Goal: Task Accomplishment & Management: Complete application form

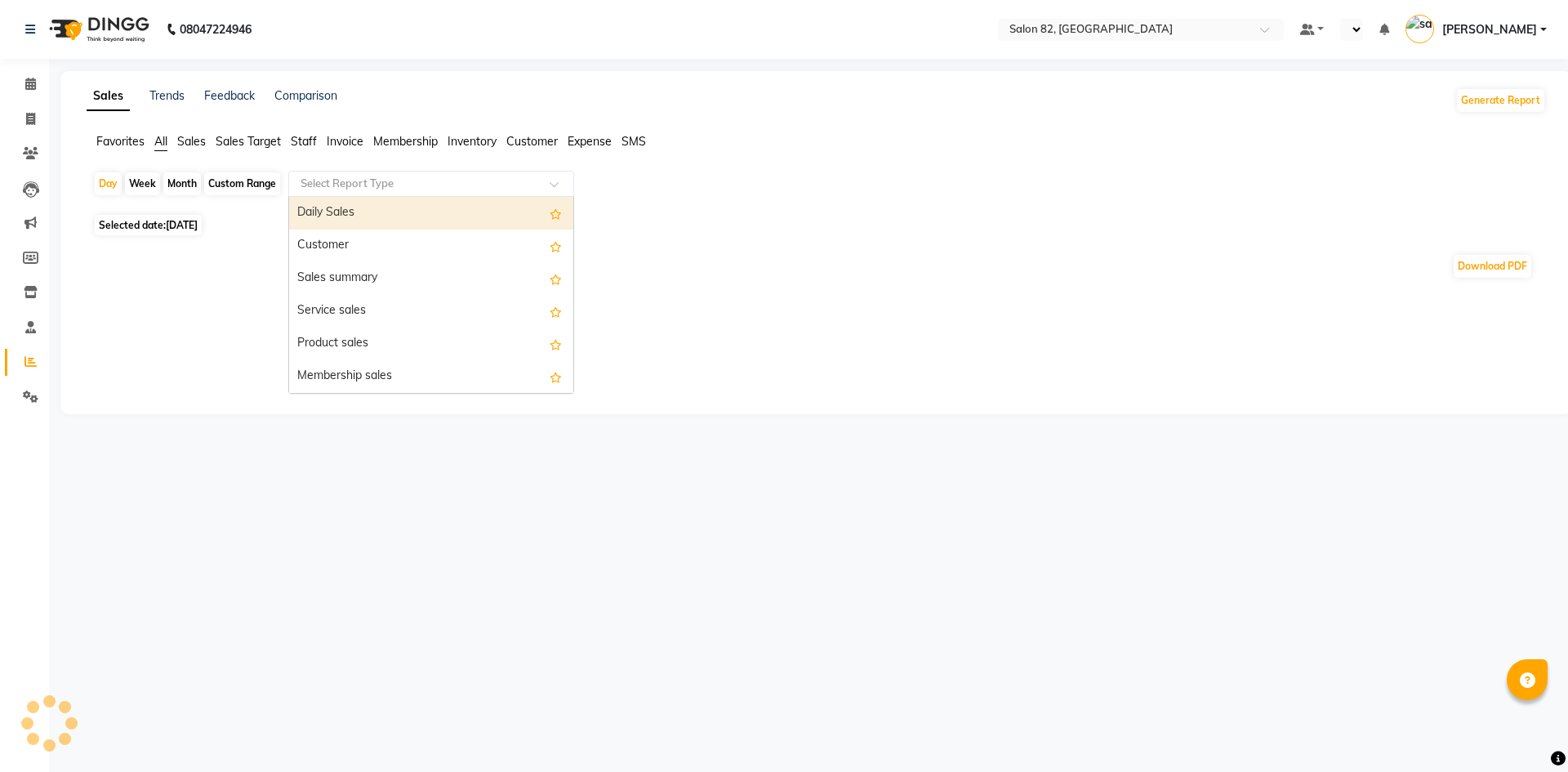
click at [403, 185] on input "text" at bounding box center [415, 184] width 235 height 17
select select "en"
click at [309, 137] on span "Staff" at bounding box center [304, 141] width 26 height 15
click at [332, 179] on input "text" at bounding box center [415, 184] width 235 height 17
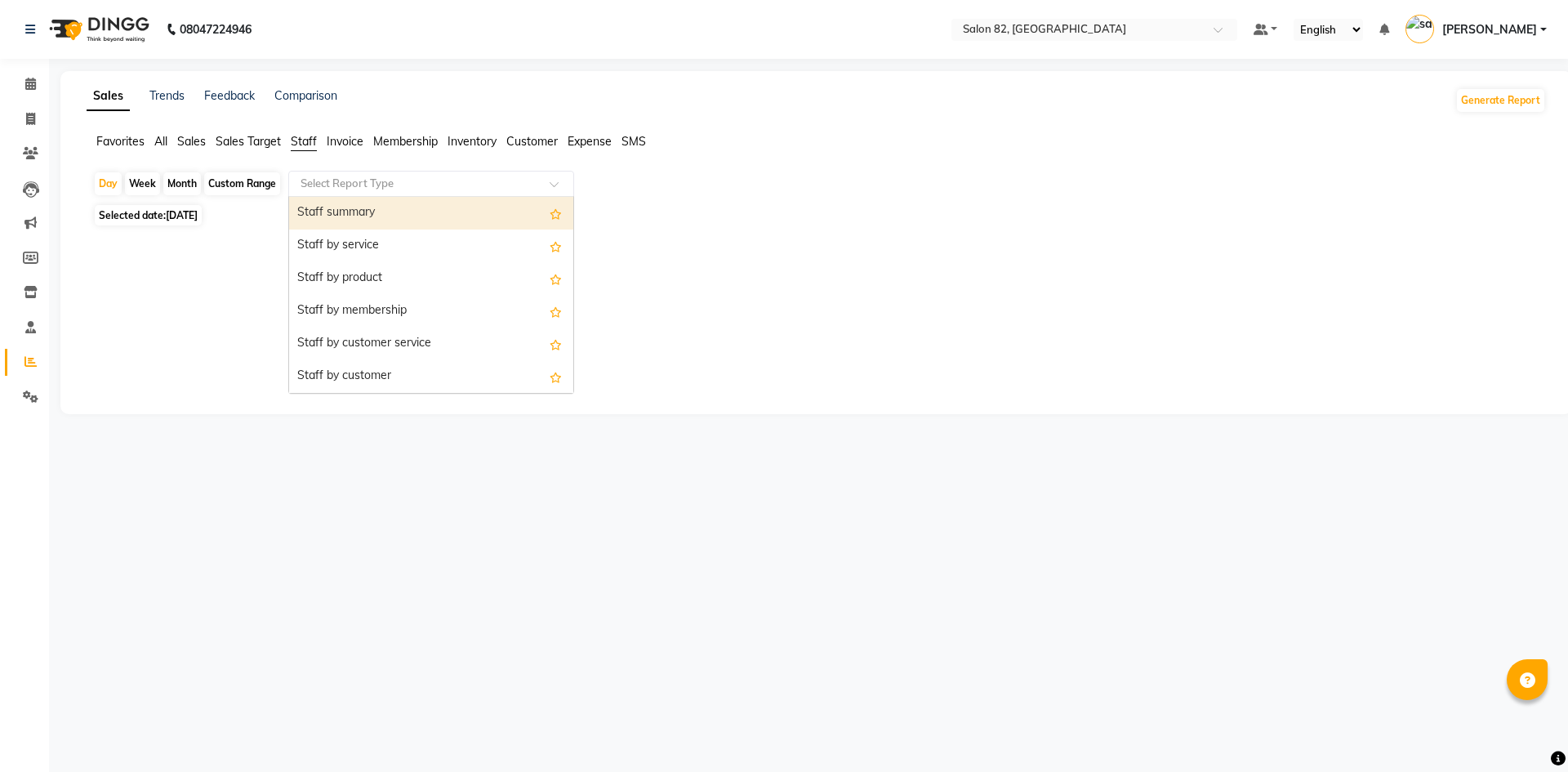
click at [372, 213] on div "Staff summary" at bounding box center [430, 213] width 284 height 32
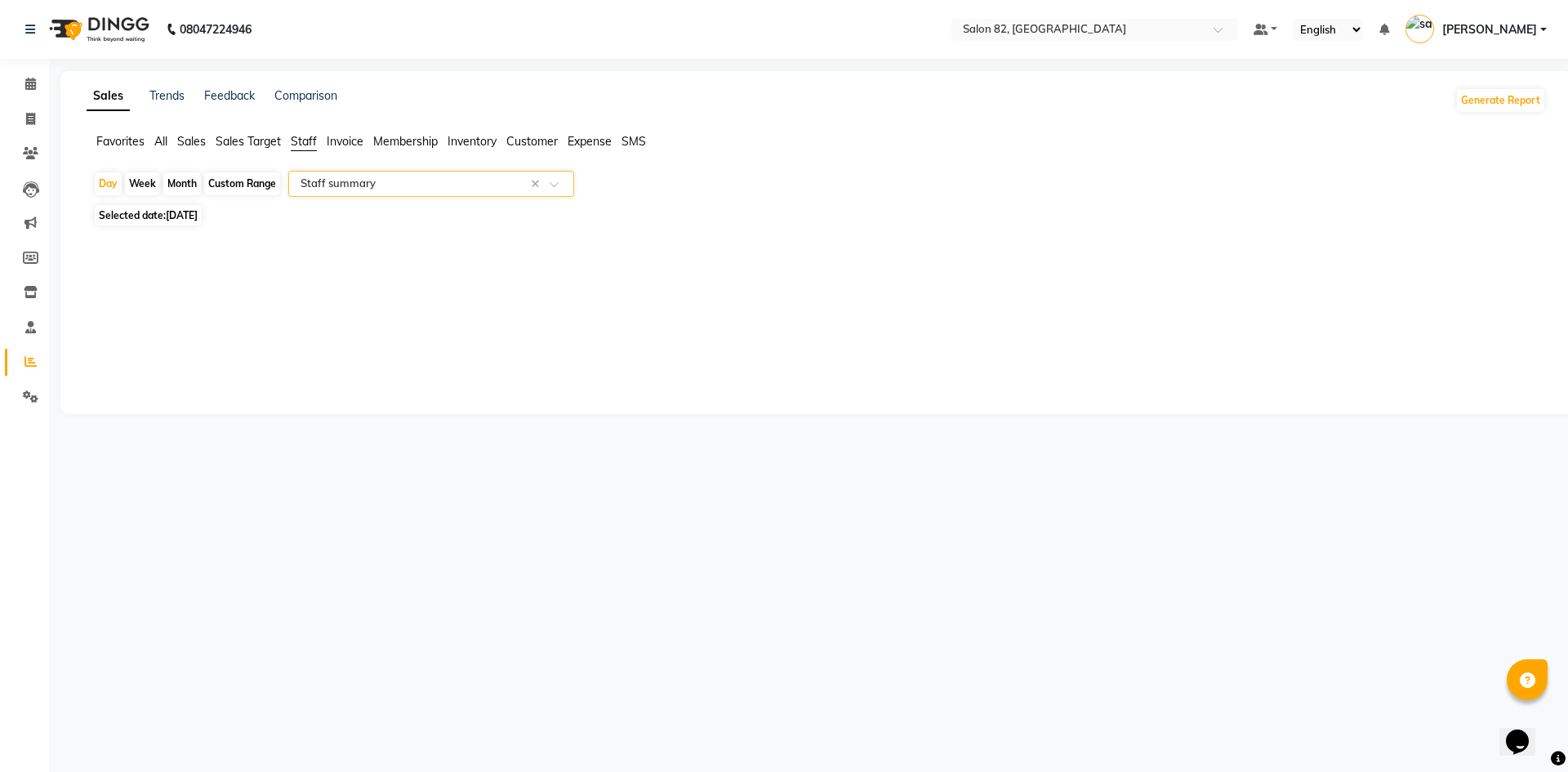
drag, startPoint x: 186, startPoint y: 178, endPoint x: 184, endPoint y: 189, distance: 11.2
click at [186, 178] on div "Month" at bounding box center [181, 184] width 37 height 23
select select "9"
select select "2025"
click at [193, 179] on div "Month" at bounding box center [181, 184] width 37 height 23
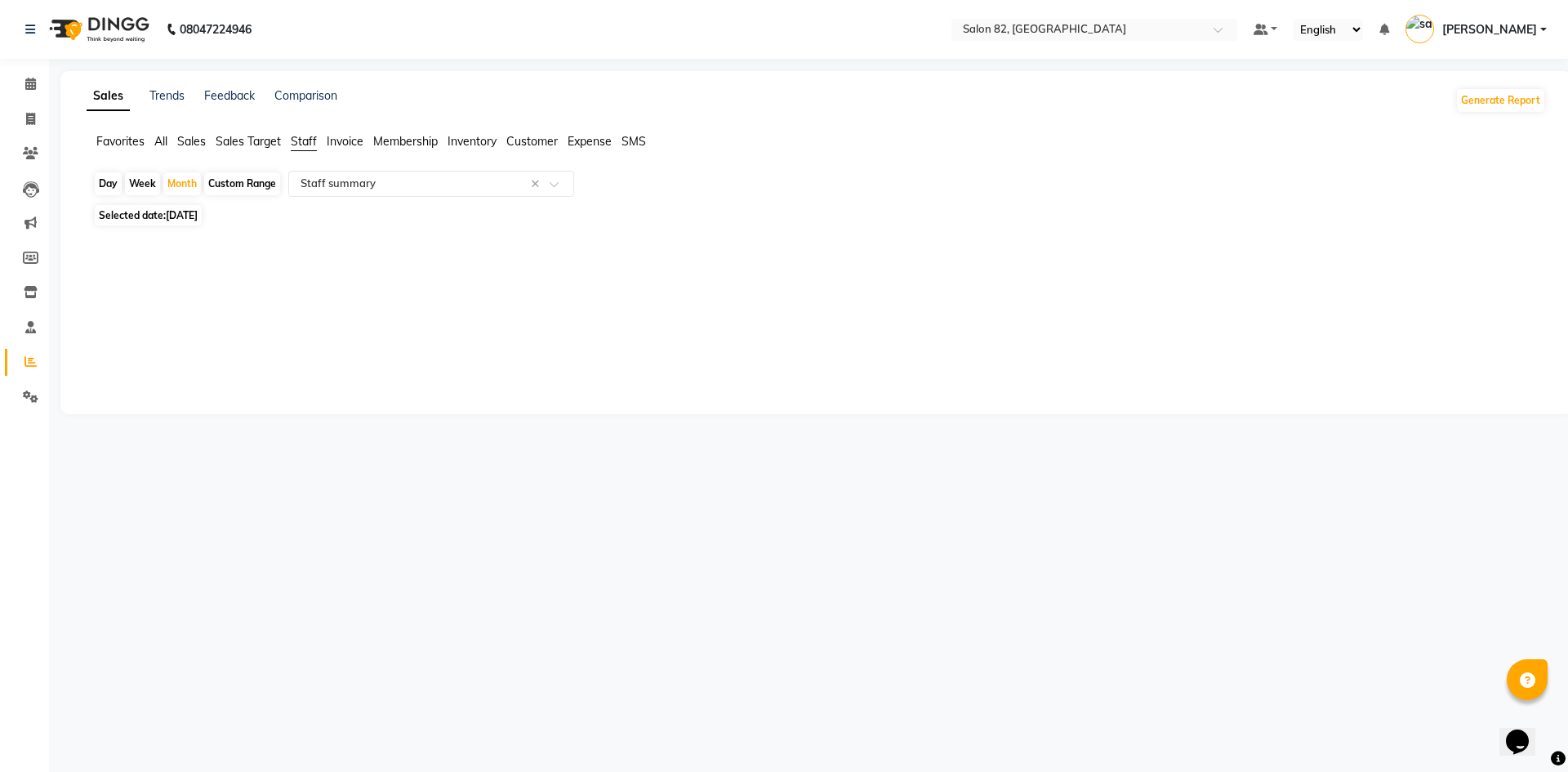
select select "9"
select select "2025"
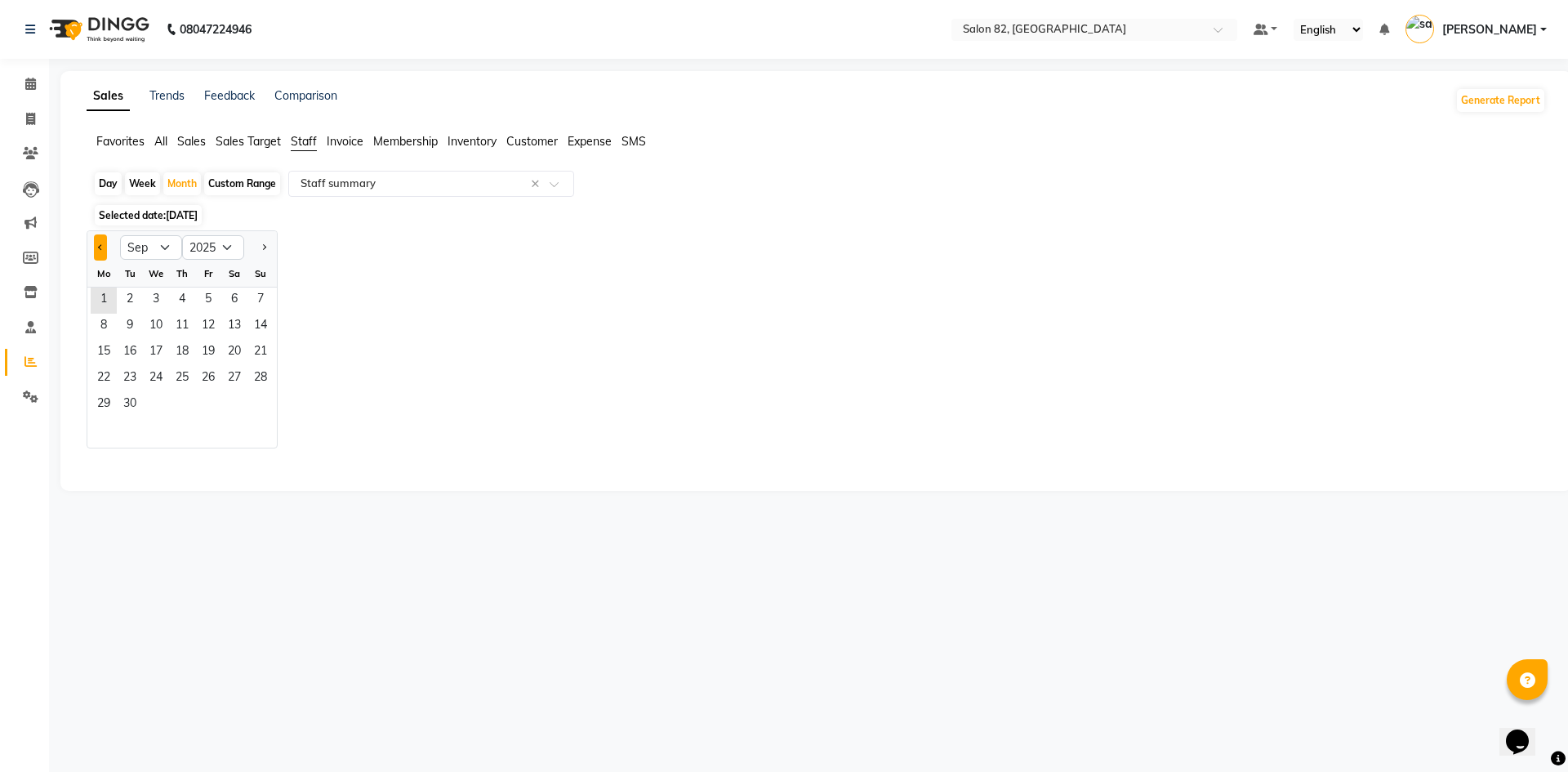
click at [102, 246] on span "Previous month" at bounding box center [100, 247] width 6 height 6
select select "8"
click at [202, 299] on span "1" at bounding box center [209, 300] width 26 height 26
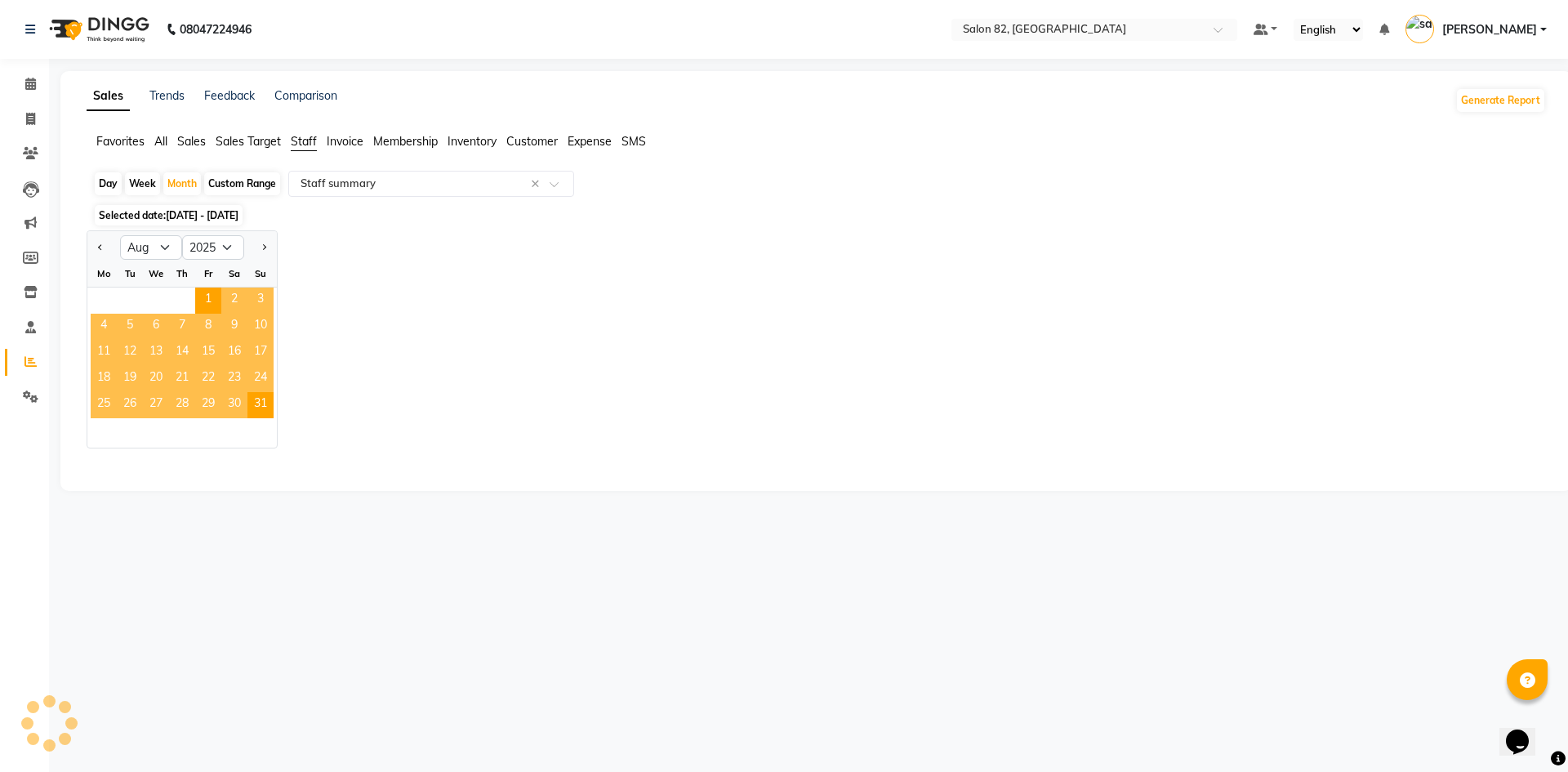
select select "full_report"
select select "csv"
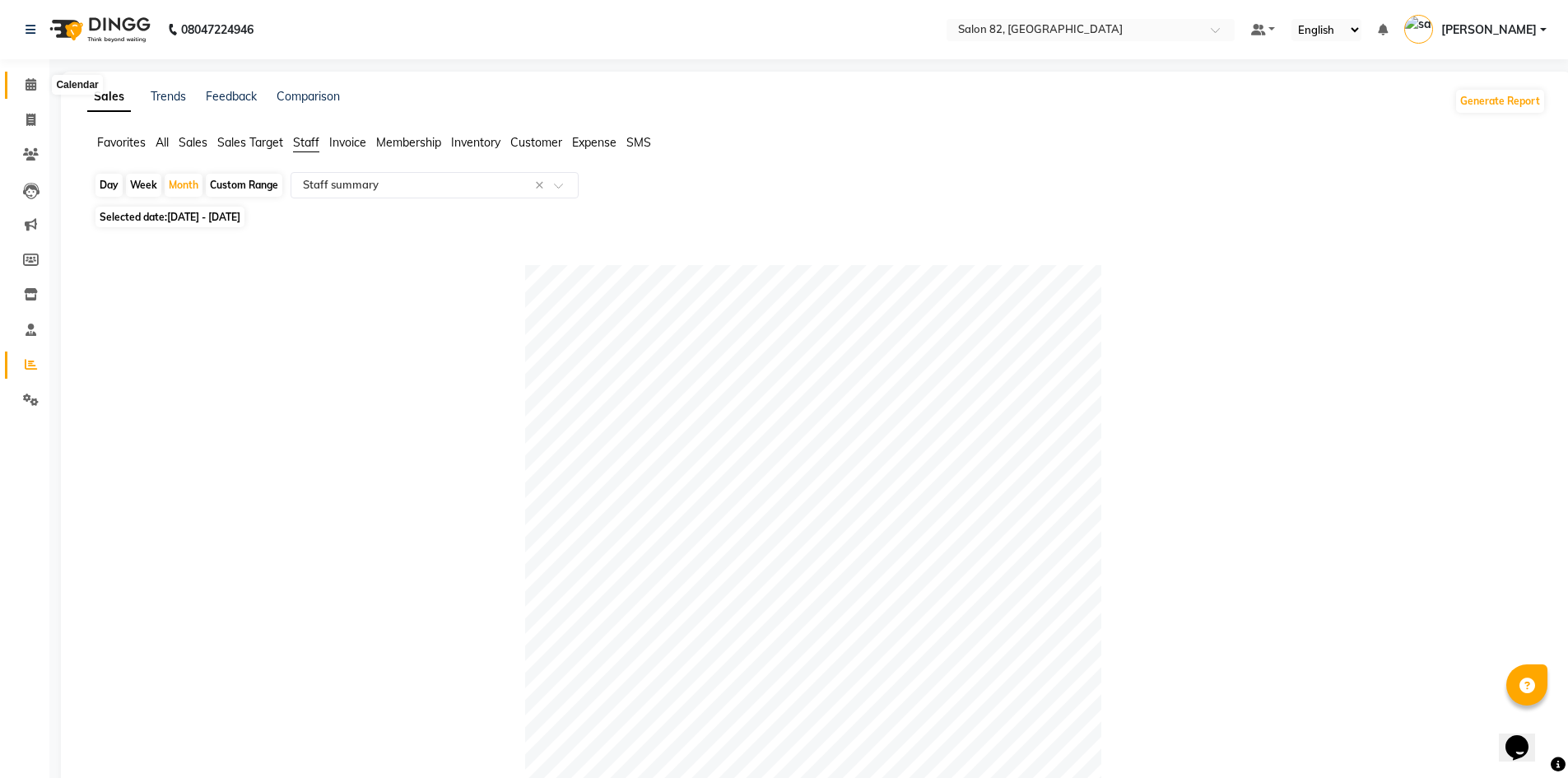
click at [33, 83] on icon at bounding box center [31, 84] width 11 height 13
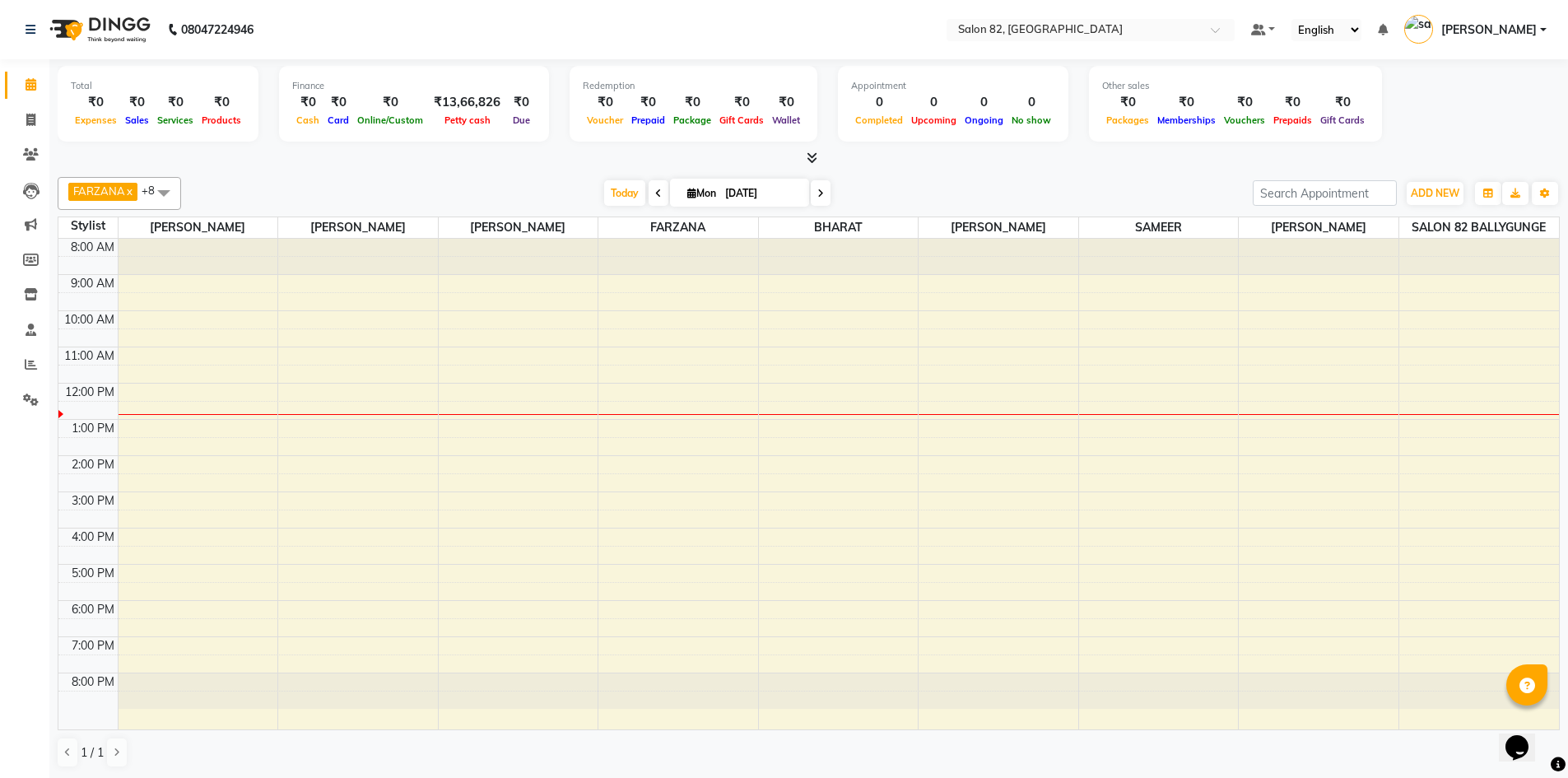
click at [746, 199] on input "[DATE]" at bounding box center [761, 193] width 83 height 25
select select "9"
select select "2025"
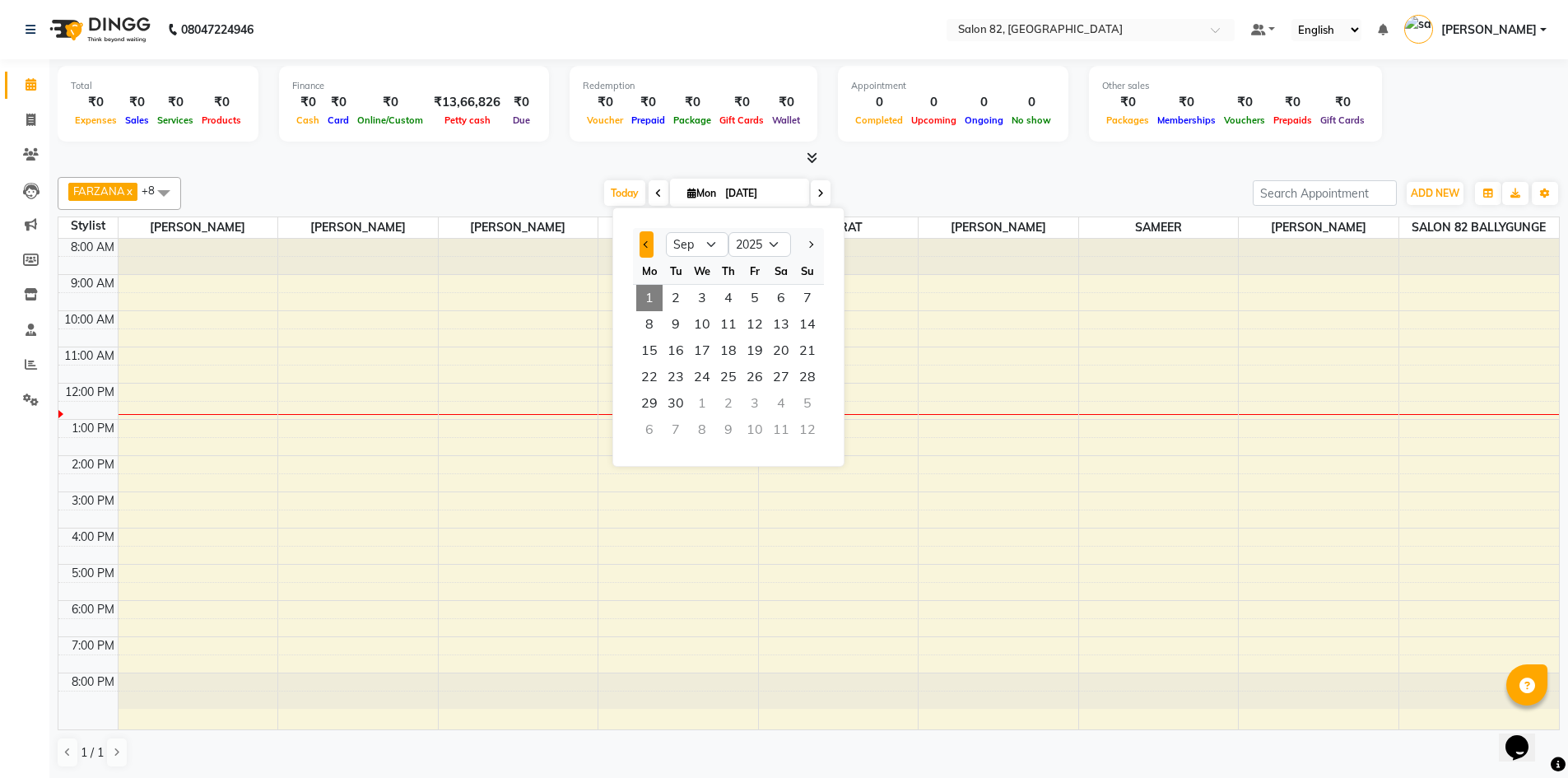
click at [649, 238] on button "Previous month" at bounding box center [646, 244] width 14 height 27
select select "8"
click at [737, 404] on span "28" at bounding box center [729, 404] width 27 height 27
type input "[DATE]"
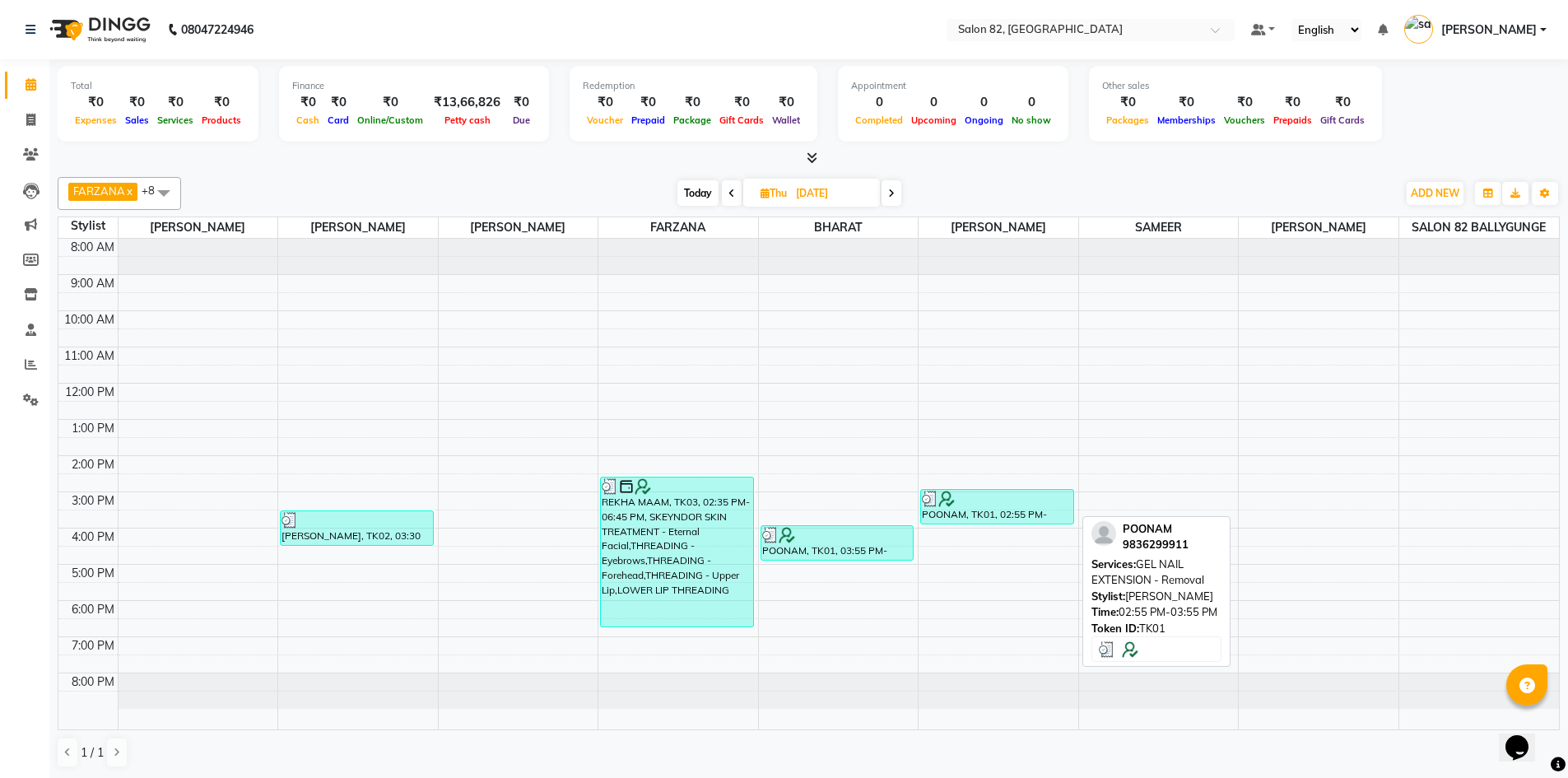
click at [973, 509] on div "POONAM, TK01, 02:55 PM-03:55 PM, GEL NAIL EXTENSION - Removal" at bounding box center [997, 506] width 153 height 33
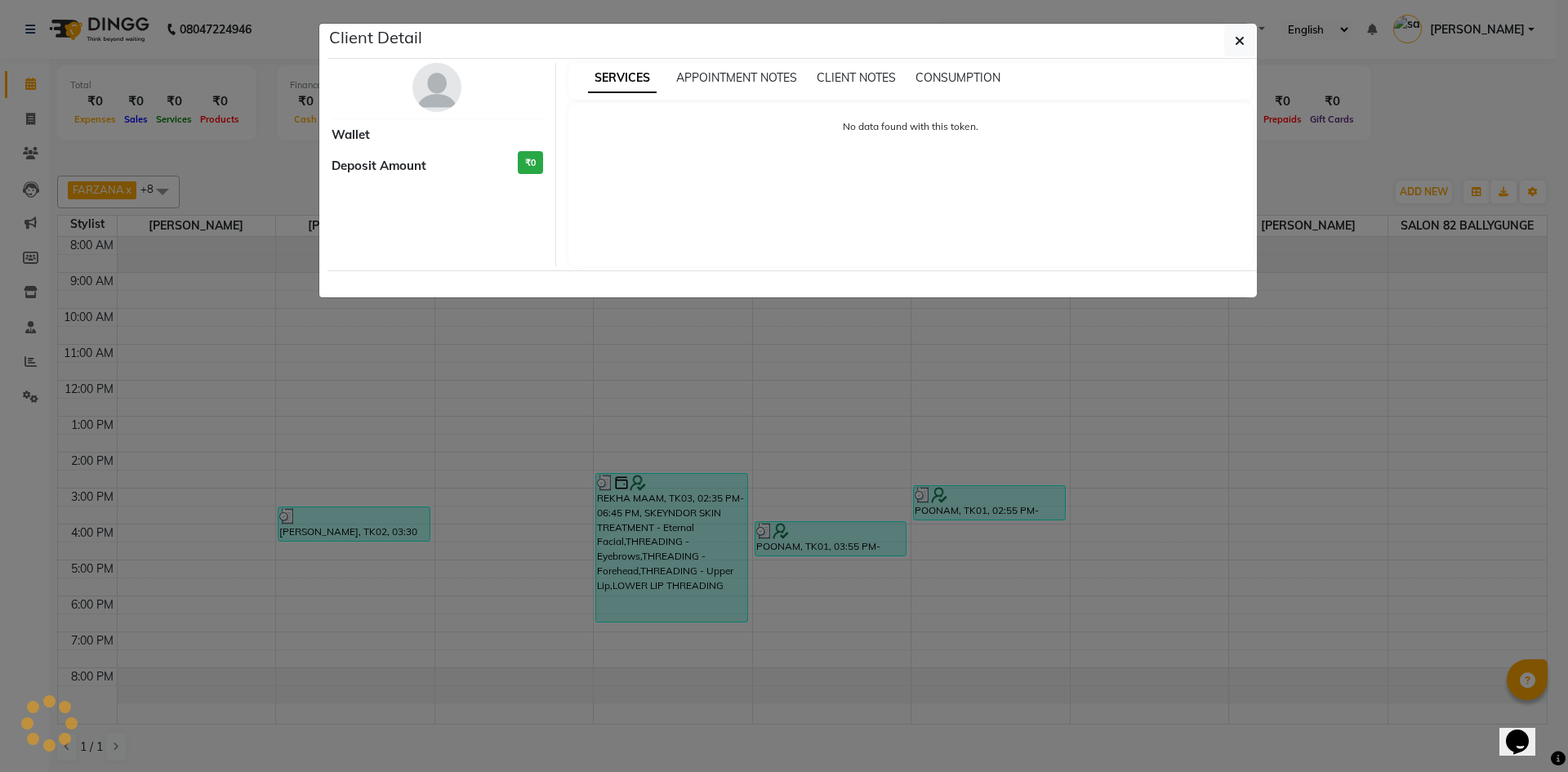
select select "3"
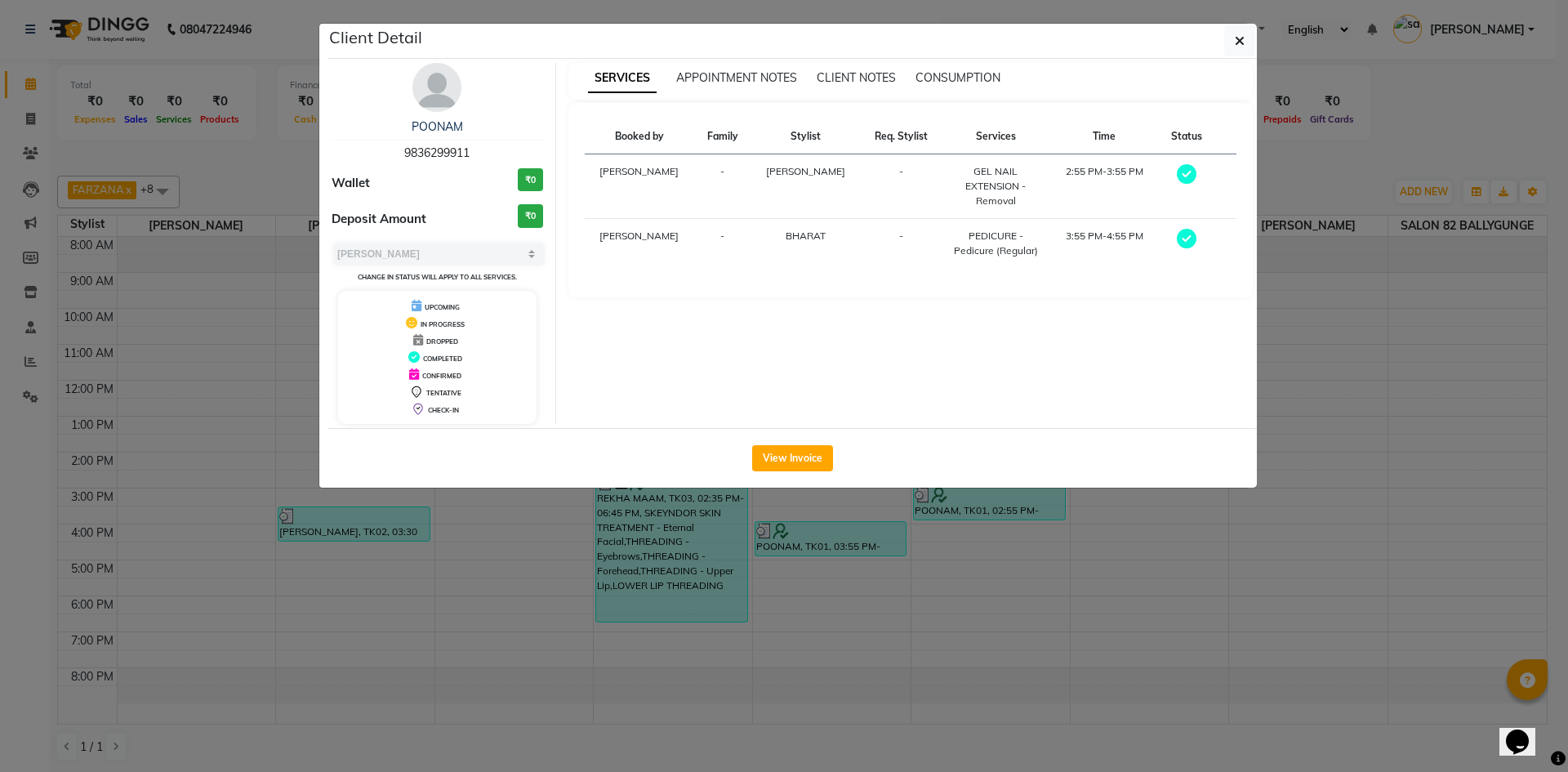
click at [782, 471] on div "View Invoice" at bounding box center [792, 458] width 929 height 60
click at [787, 459] on button "View Invoice" at bounding box center [793, 458] width 81 height 26
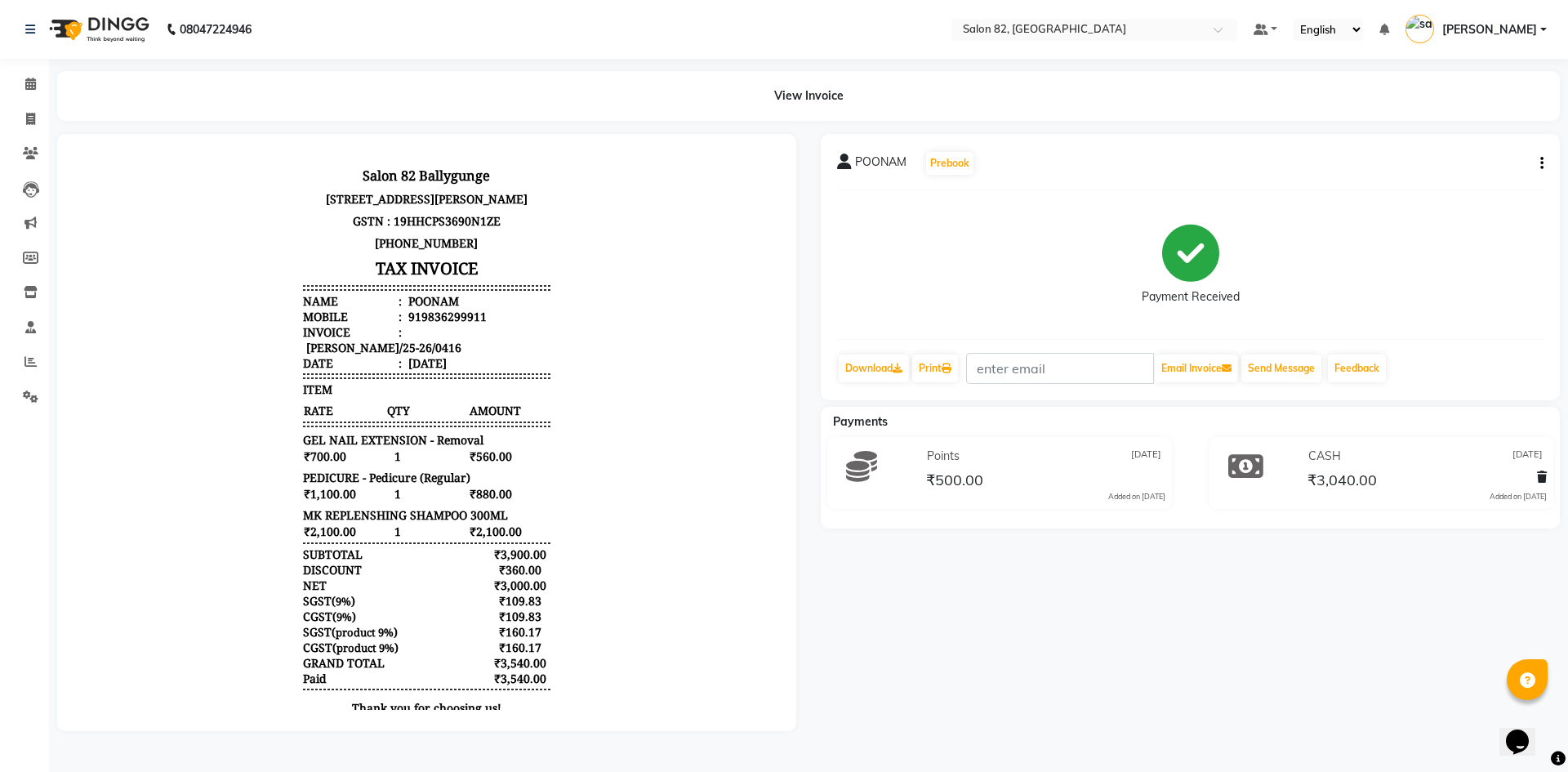
click at [1537, 161] on button "button" at bounding box center [1538, 163] width 10 height 17
click at [1443, 178] on div "Edit Item Staff" at bounding box center [1460, 173] width 112 height 21
select select
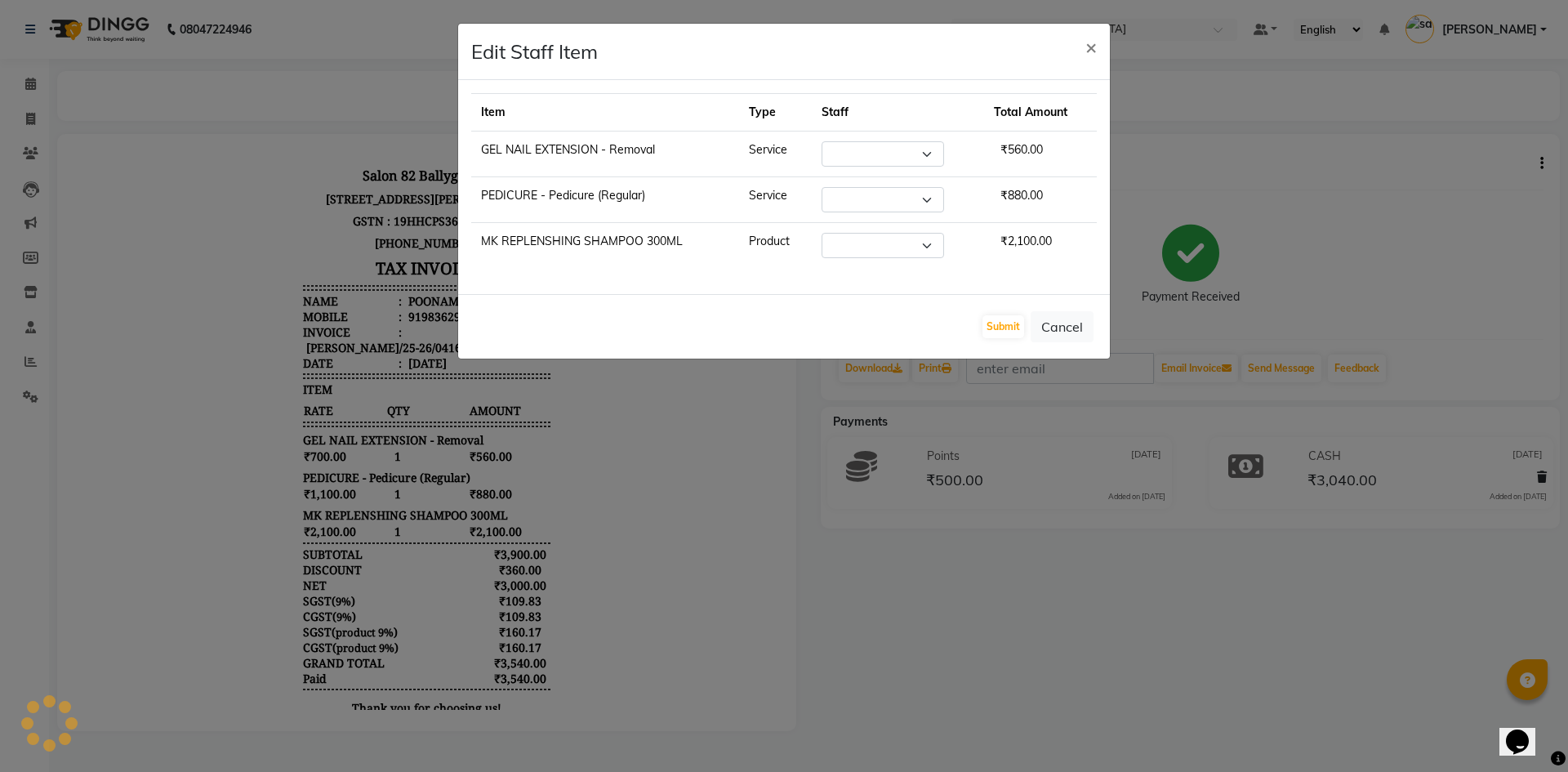
select select "59628"
select select "59310"
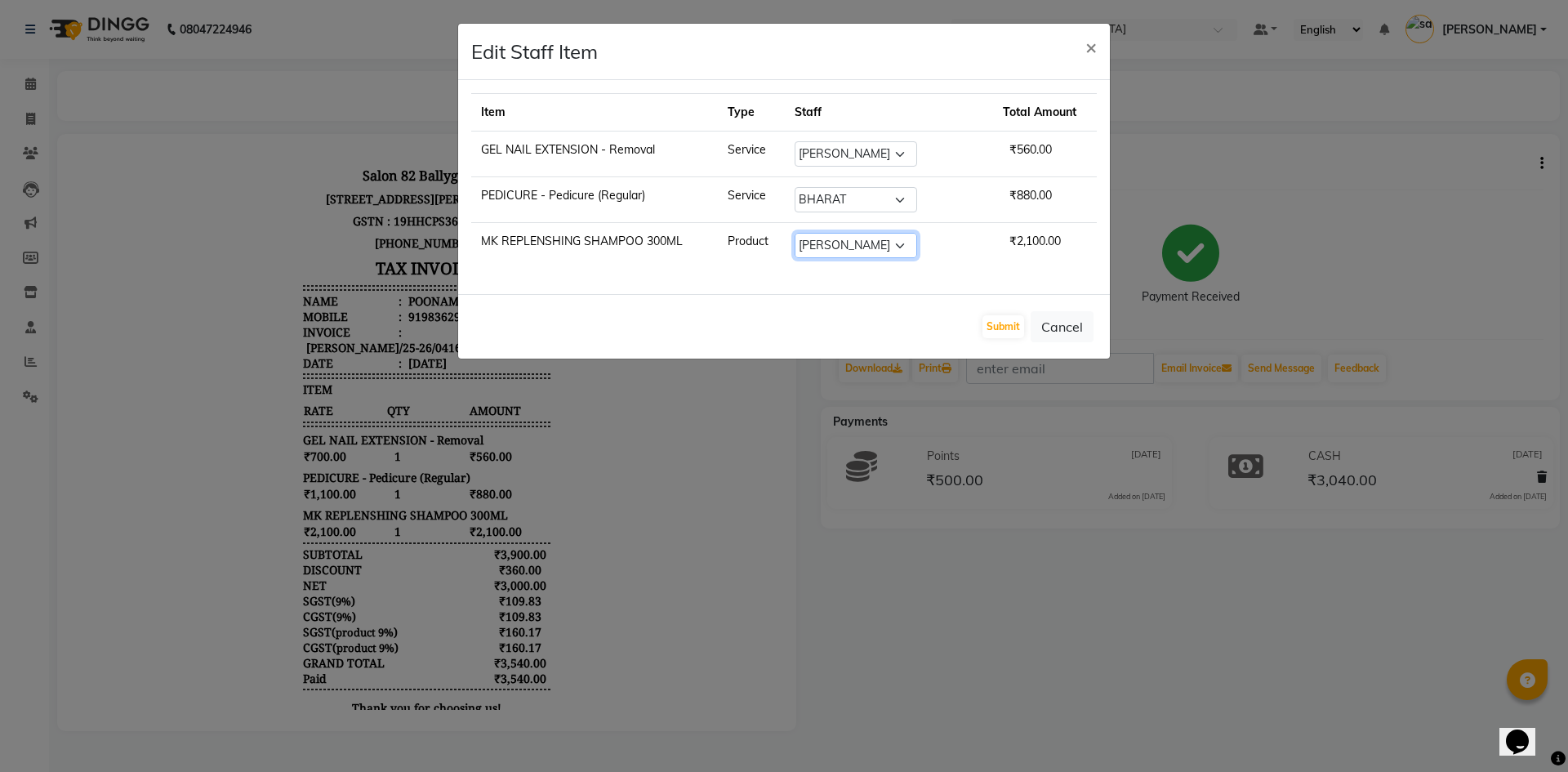
click at [911, 247] on select "Select [PERSON_NAME] Altmas [PERSON_NAME] BHARAT [PERSON_NAME] [PERSON_NAME] [P…" at bounding box center [856, 245] width 122 height 26
select select "48717"
click at [805, 233] on select "Select [PERSON_NAME] Altmas [PERSON_NAME] BHARAT [PERSON_NAME] [PERSON_NAME] [P…" at bounding box center [856, 245] width 122 height 26
click at [1013, 333] on button "Submit" at bounding box center [1003, 327] width 41 height 23
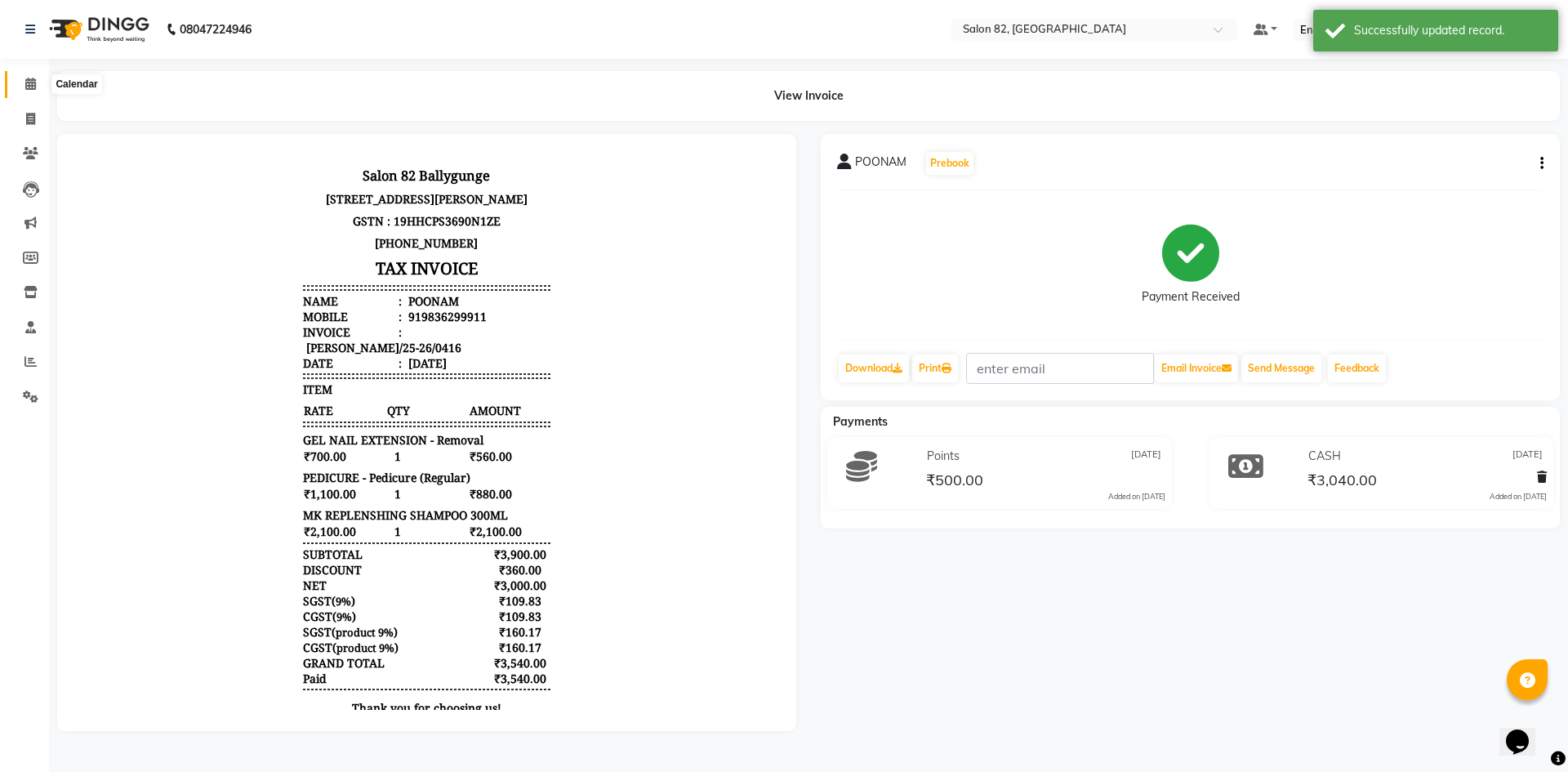
click at [27, 85] on icon at bounding box center [31, 84] width 11 height 12
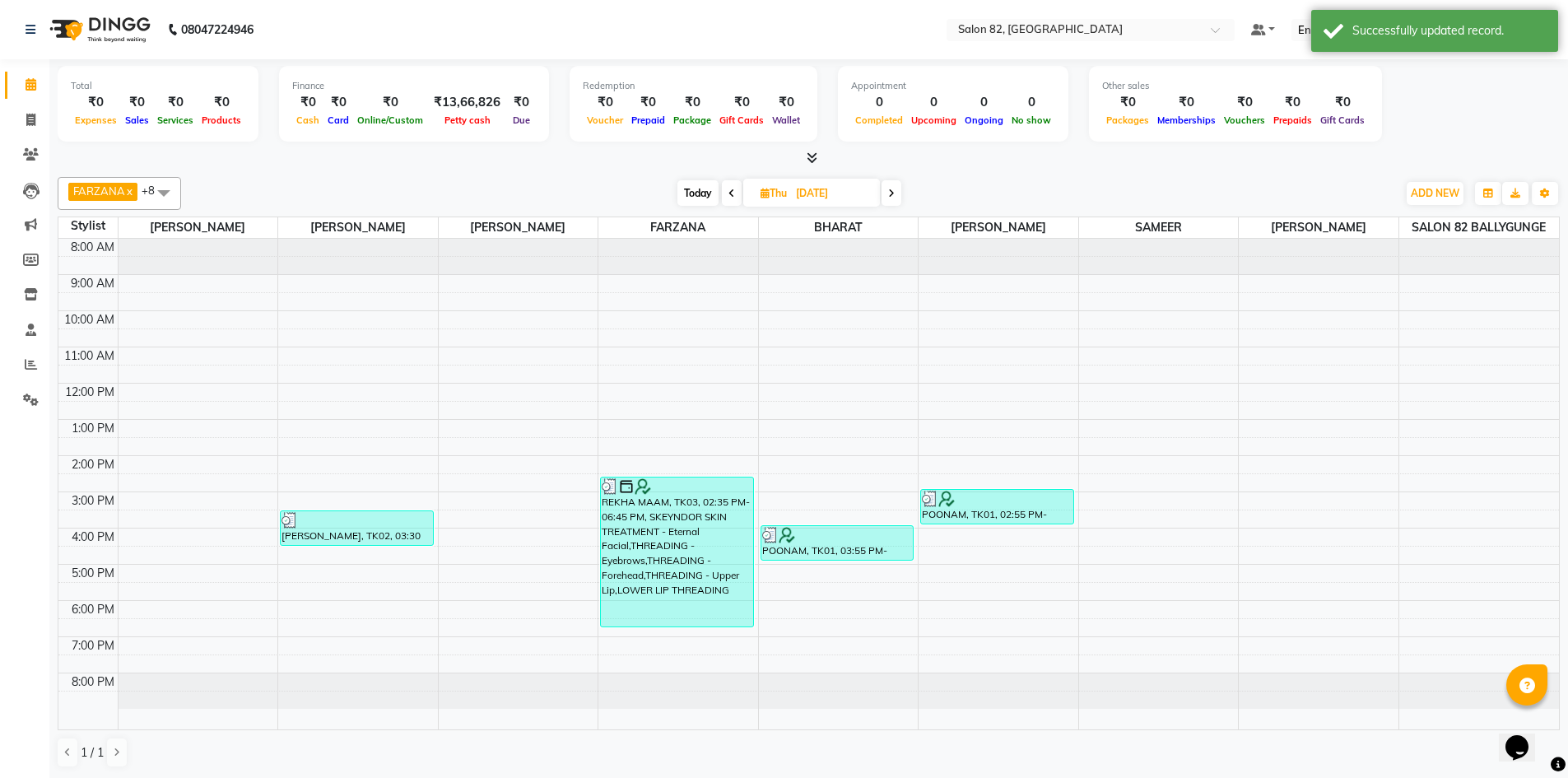
click at [784, 188] on span "Thu" at bounding box center [773, 193] width 34 height 13
select select "8"
select select "2025"
click at [882, 239] on button "Next month" at bounding box center [884, 244] width 14 height 27
select select "9"
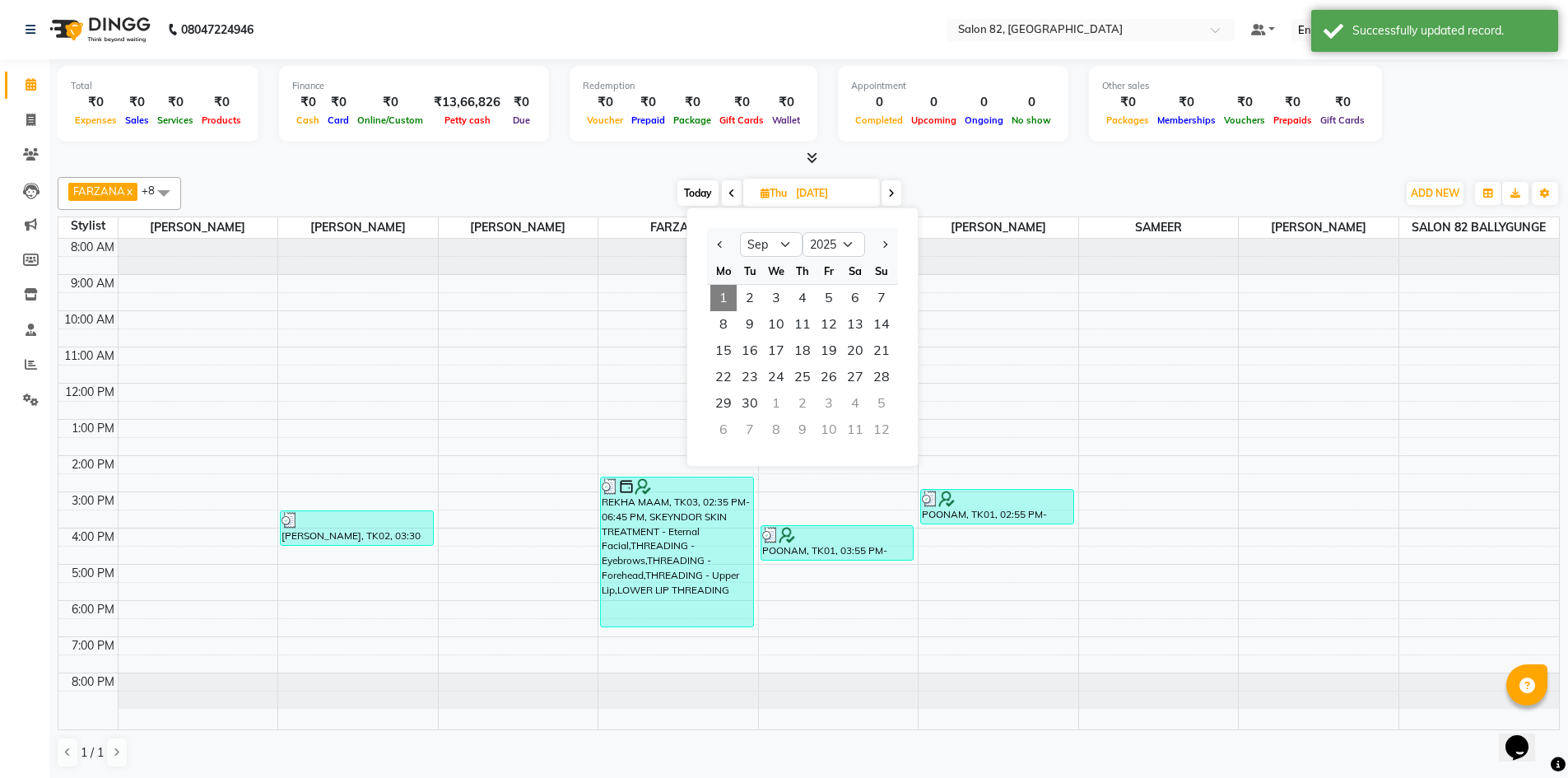
click at [724, 299] on span "1" at bounding box center [724, 298] width 27 height 27
type input "[DATE]"
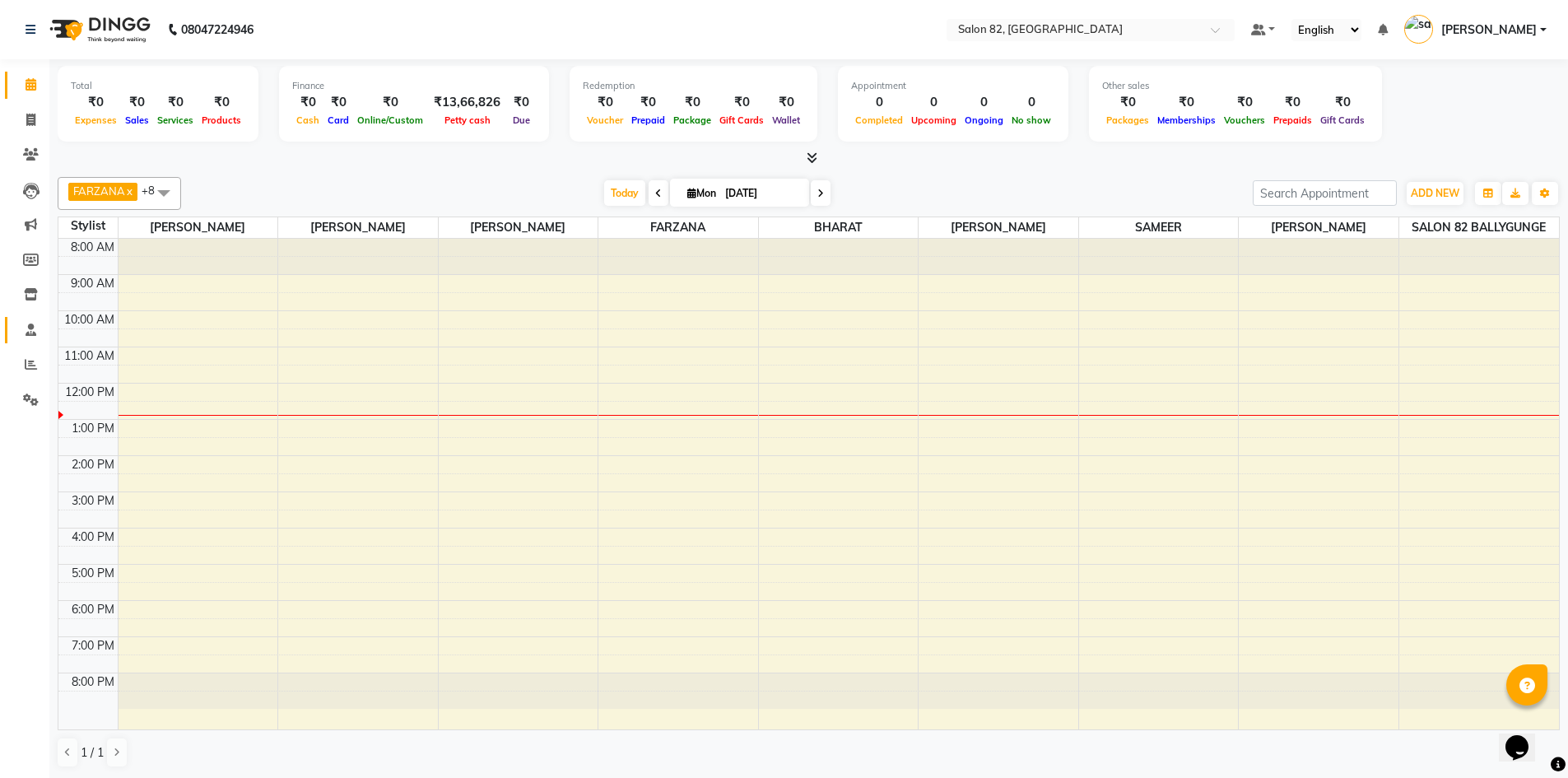
click at [28, 319] on link "Staff" at bounding box center [24, 330] width 39 height 28
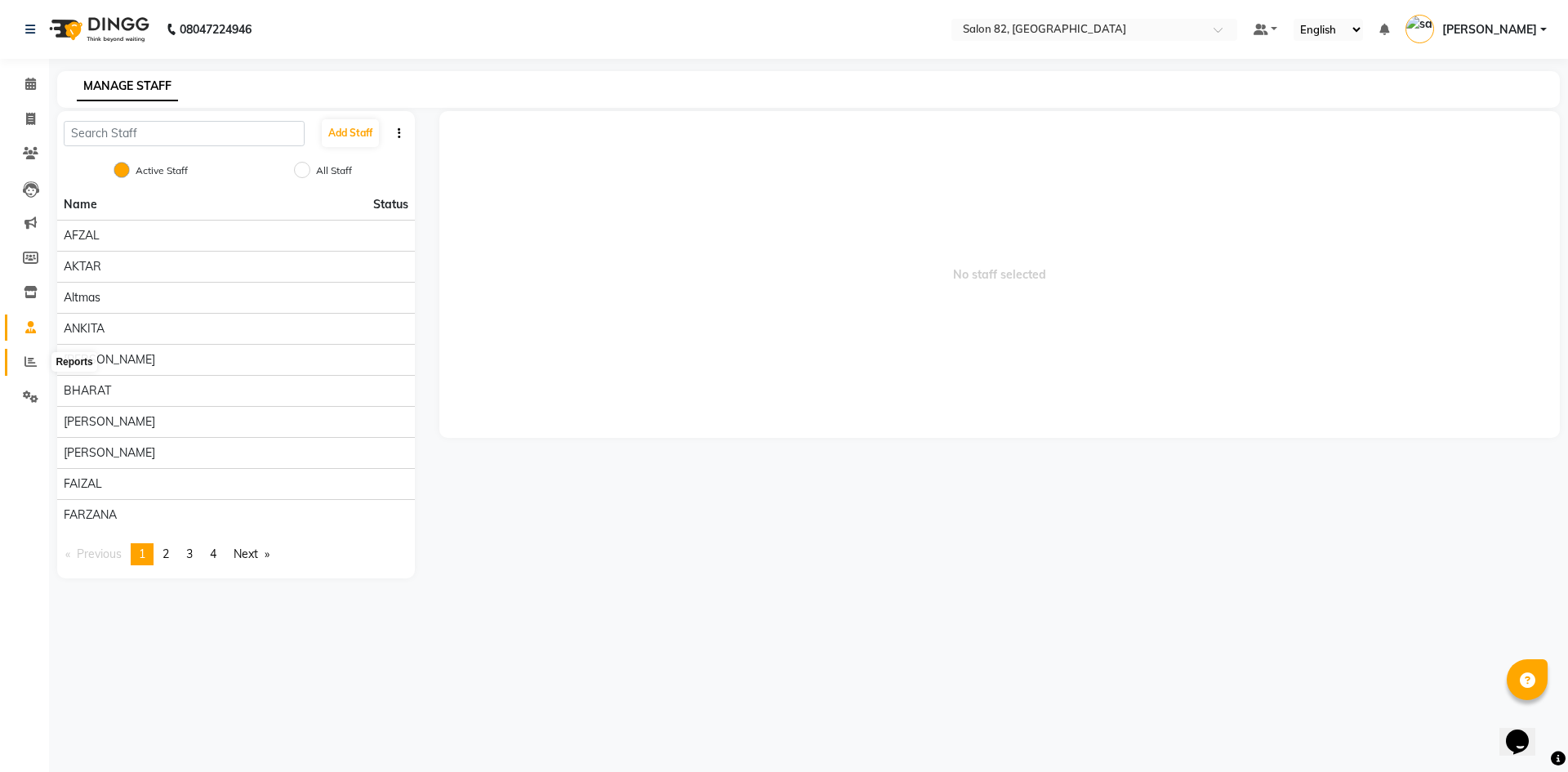
click at [30, 363] on icon at bounding box center [31, 361] width 12 height 12
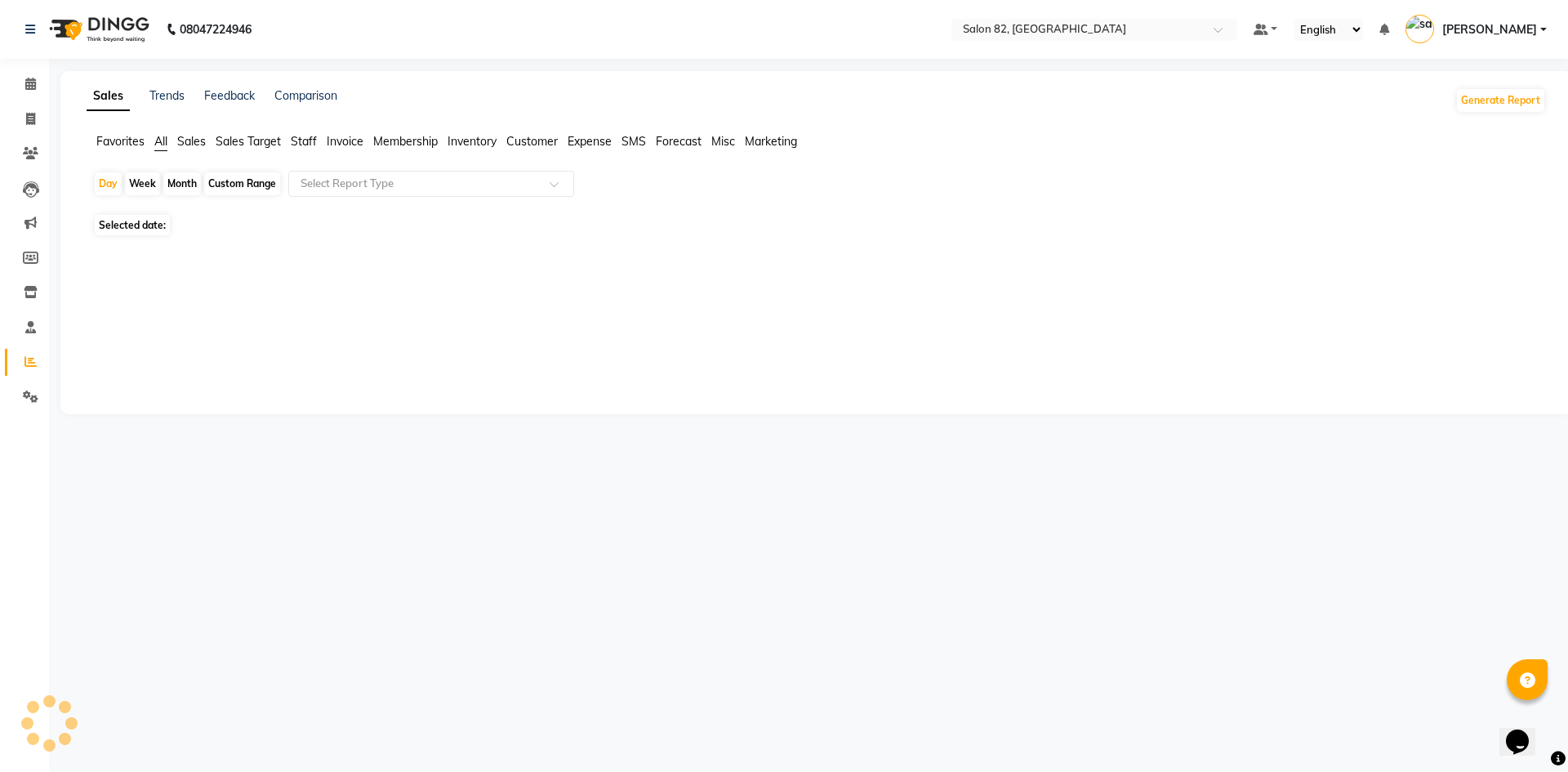
click at [319, 146] on ul "Favorites All Sales Sales Target Staff Invoice Membership Inventory Customer Ex…" at bounding box center [816, 142] width 1459 height 18
click at [303, 146] on span "Staff" at bounding box center [304, 141] width 26 height 15
click at [304, 146] on span "Staff" at bounding box center [304, 141] width 26 height 15
click at [306, 146] on span "Staff" at bounding box center [304, 141] width 26 height 15
click at [329, 188] on input "text" at bounding box center [415, 184] width 235 height 17
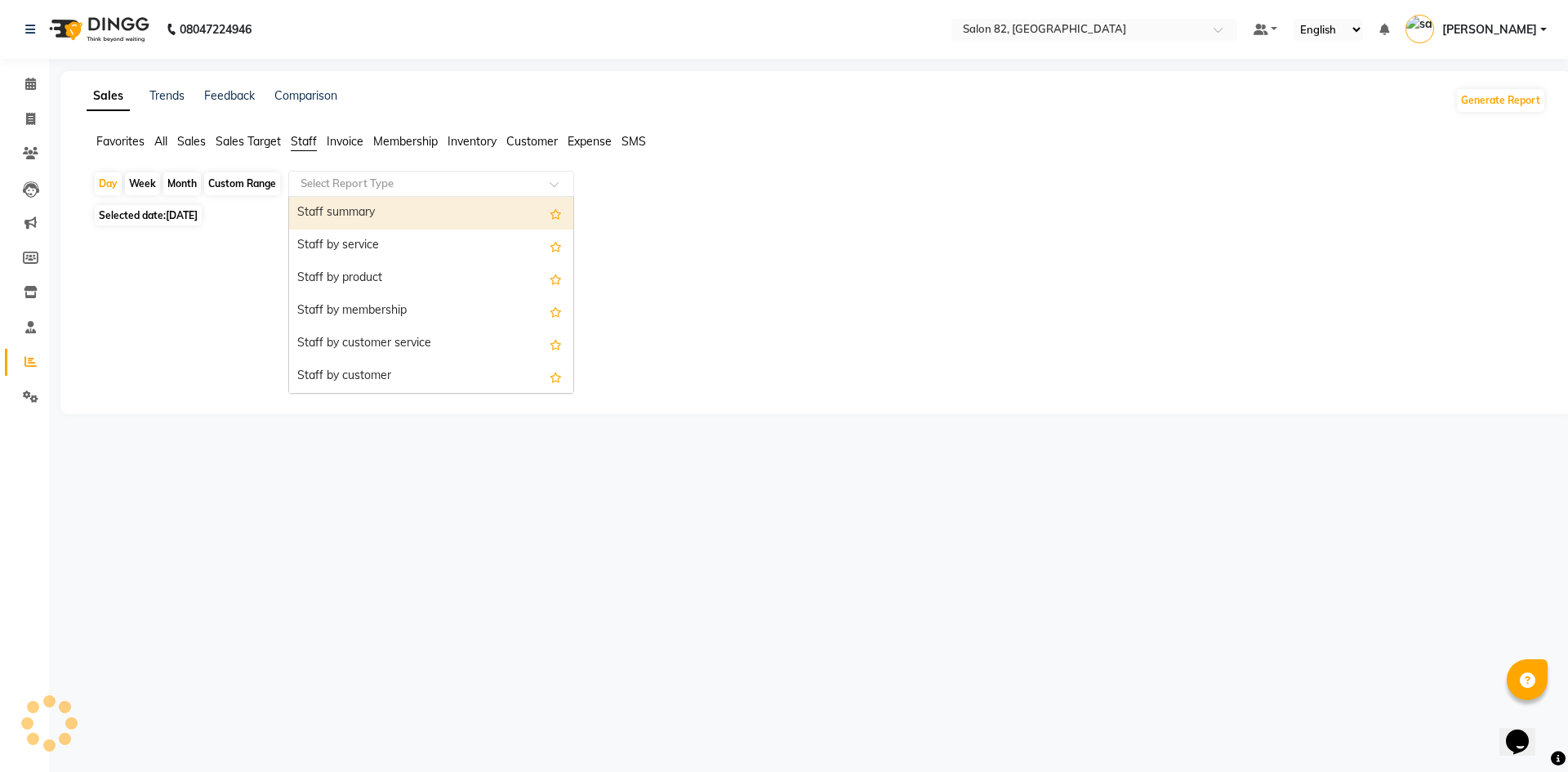
click at [383, 221] on div "Staff summary" at bounding box center [430, 213] width 284 height 32
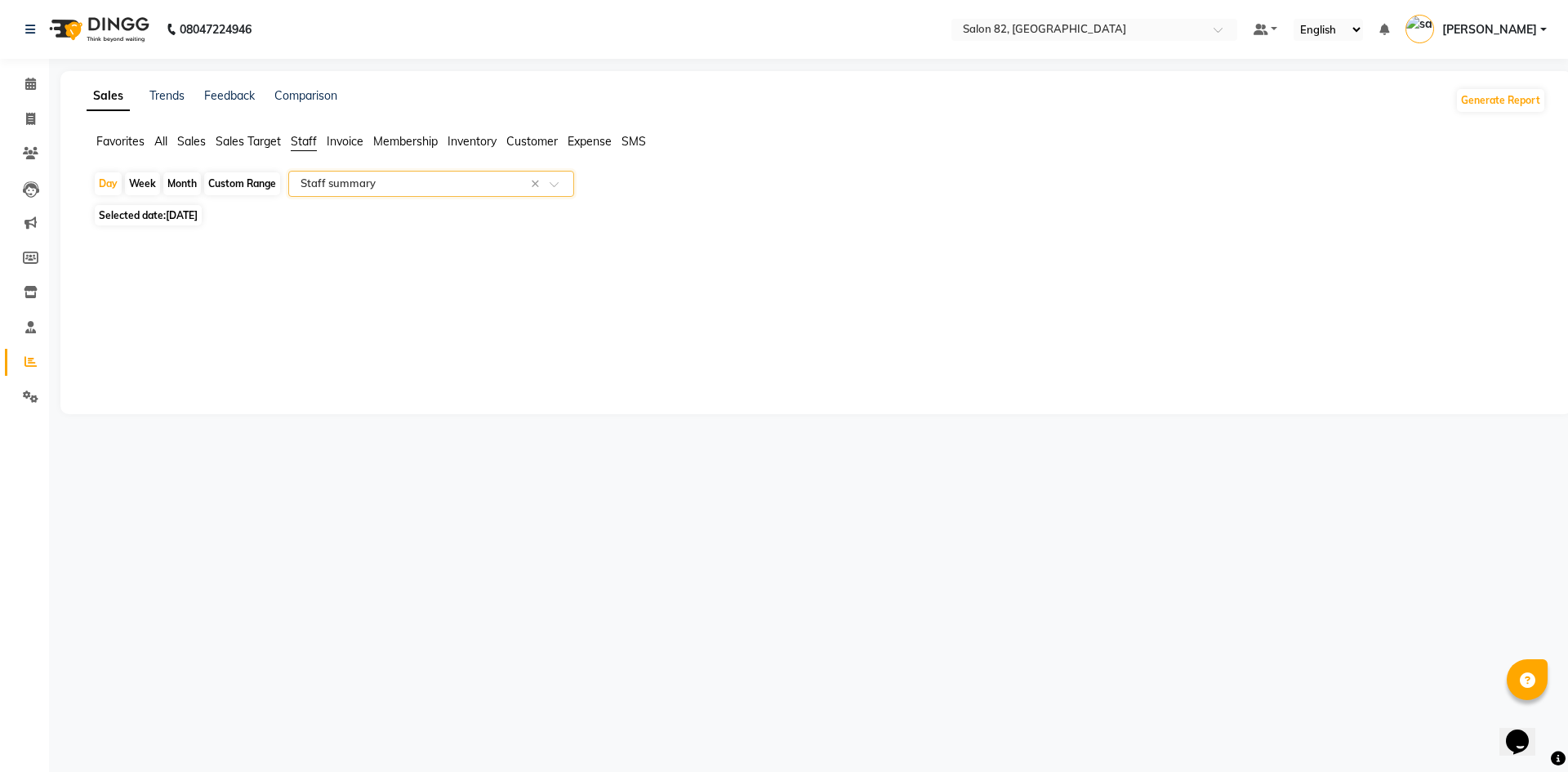
click at [193, 185] on div "Month" at bounding box center [181, 184] width 37 height 23
select select "9"
select select "2025"
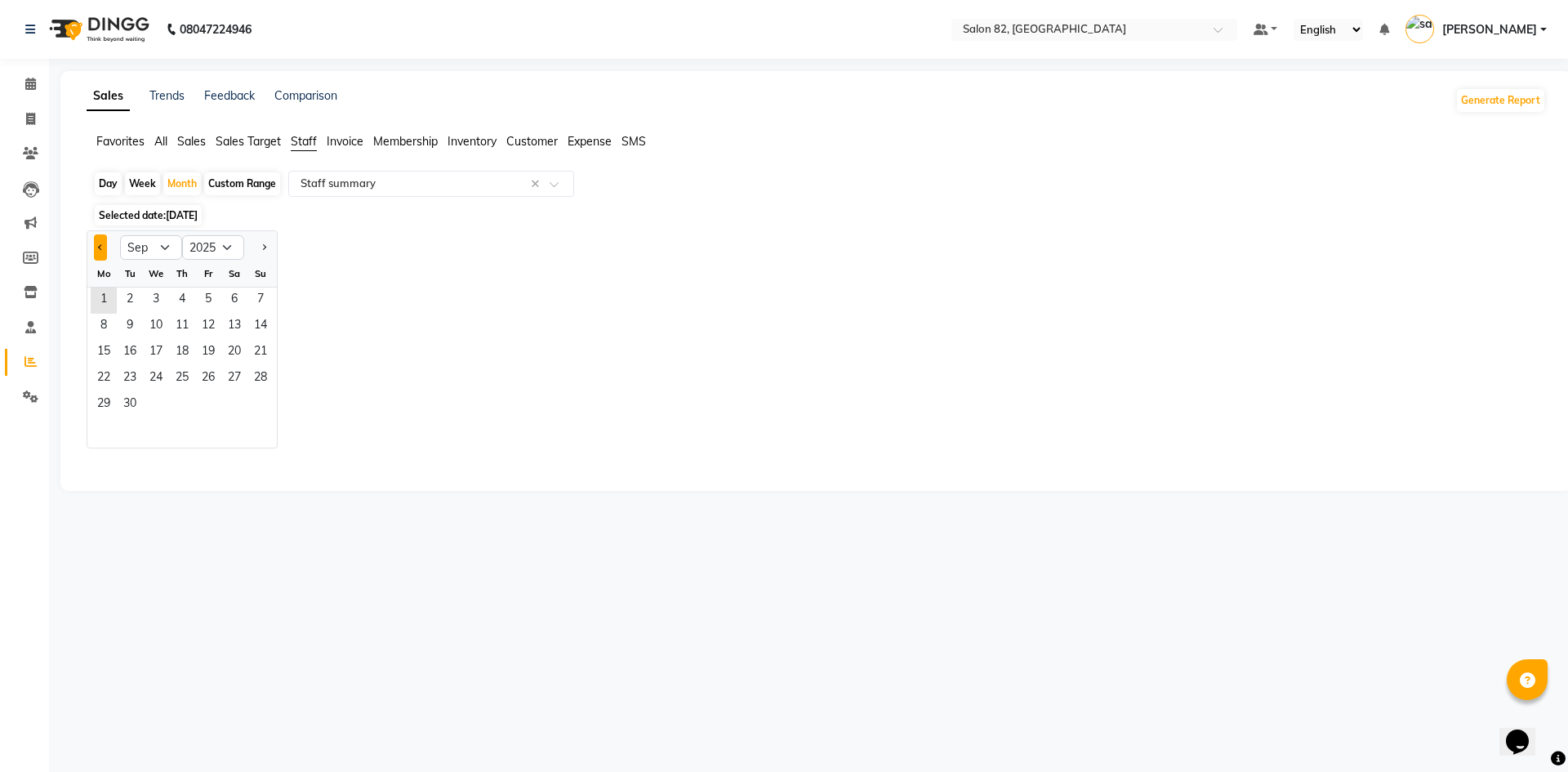
click at [101, 247] on span "Previous month" at bounding box center [100, 247] width 6 height 6
select select "8"
click at [213, 292] on span "1" at bounding box center [209, 300] width 26 height 26
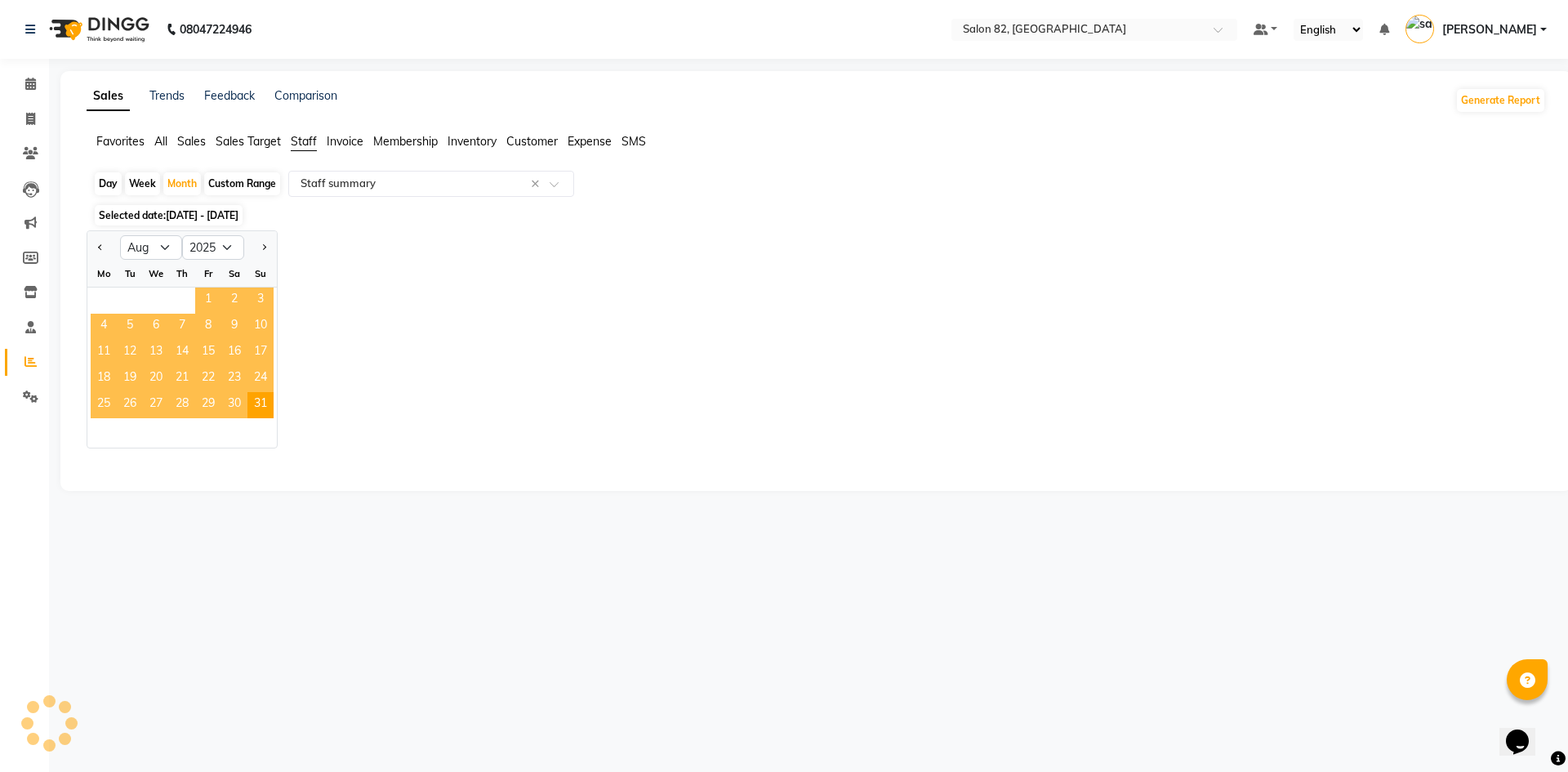
select select "full_report"
select select "csv"
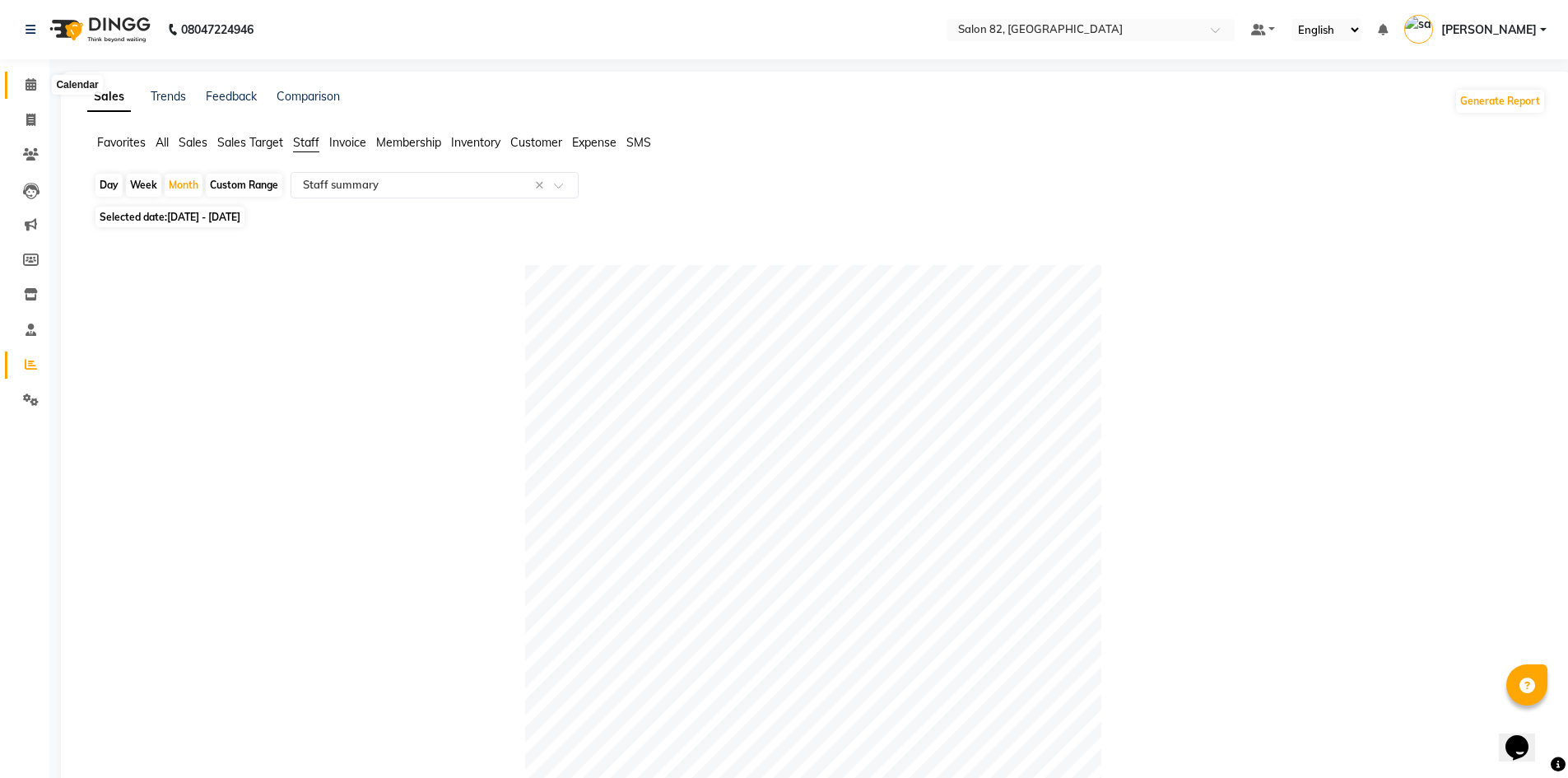
click at [32, 81] on icon at bounding box center [31, 84] width 11 height 13
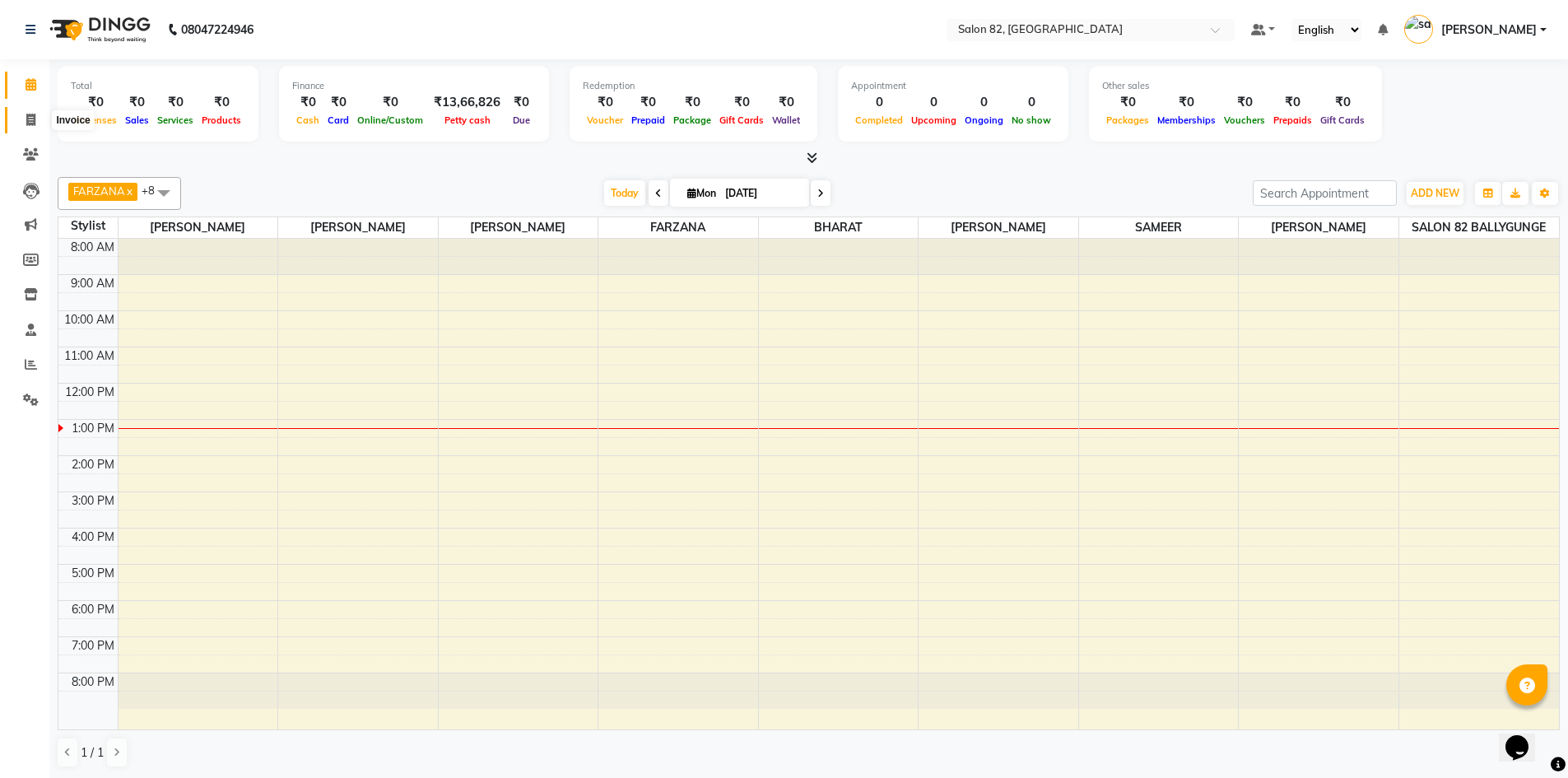
click at [25, 115] on span at bounding box center [31, 120] width 29 height 19
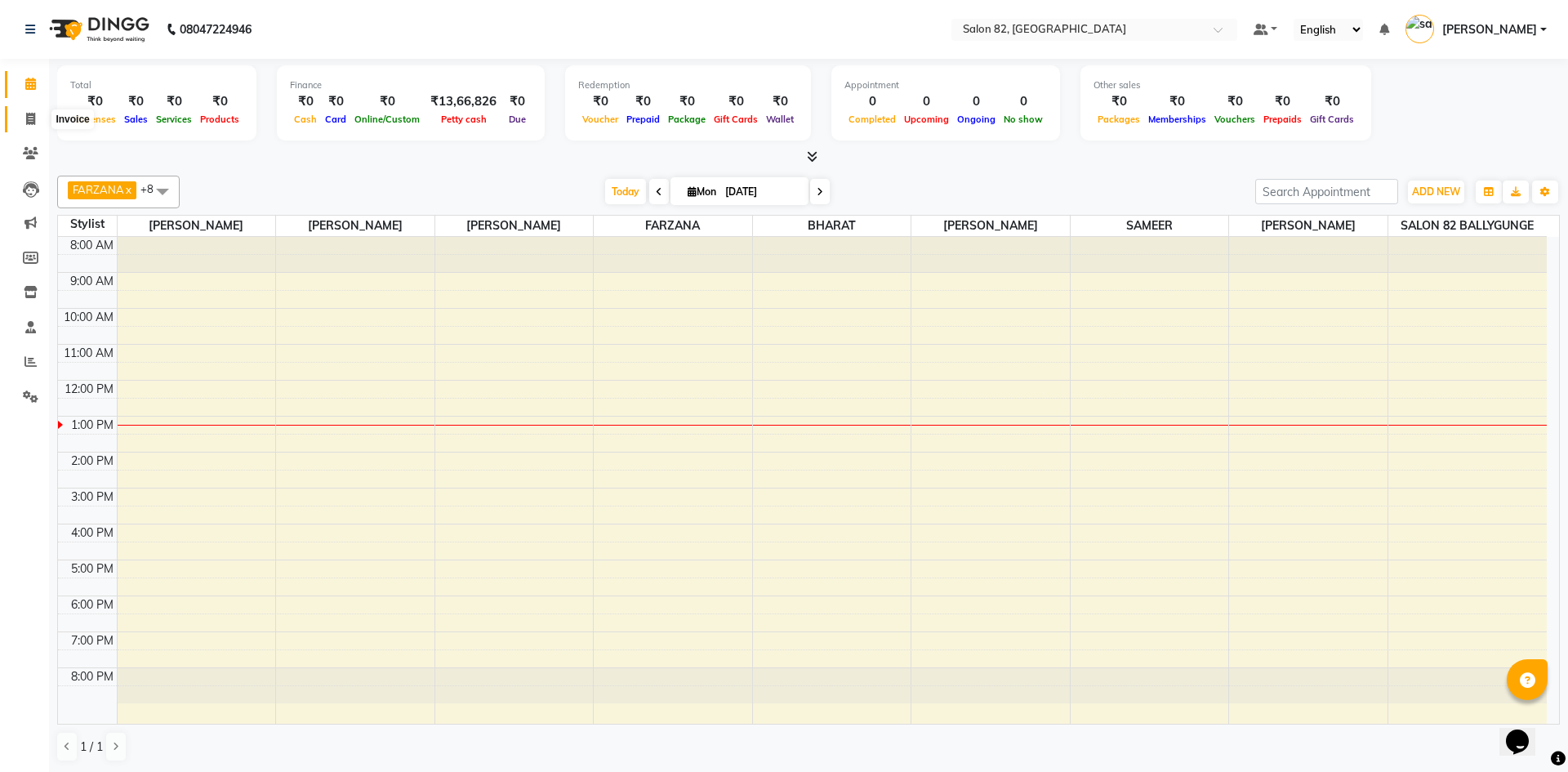
select select "service"
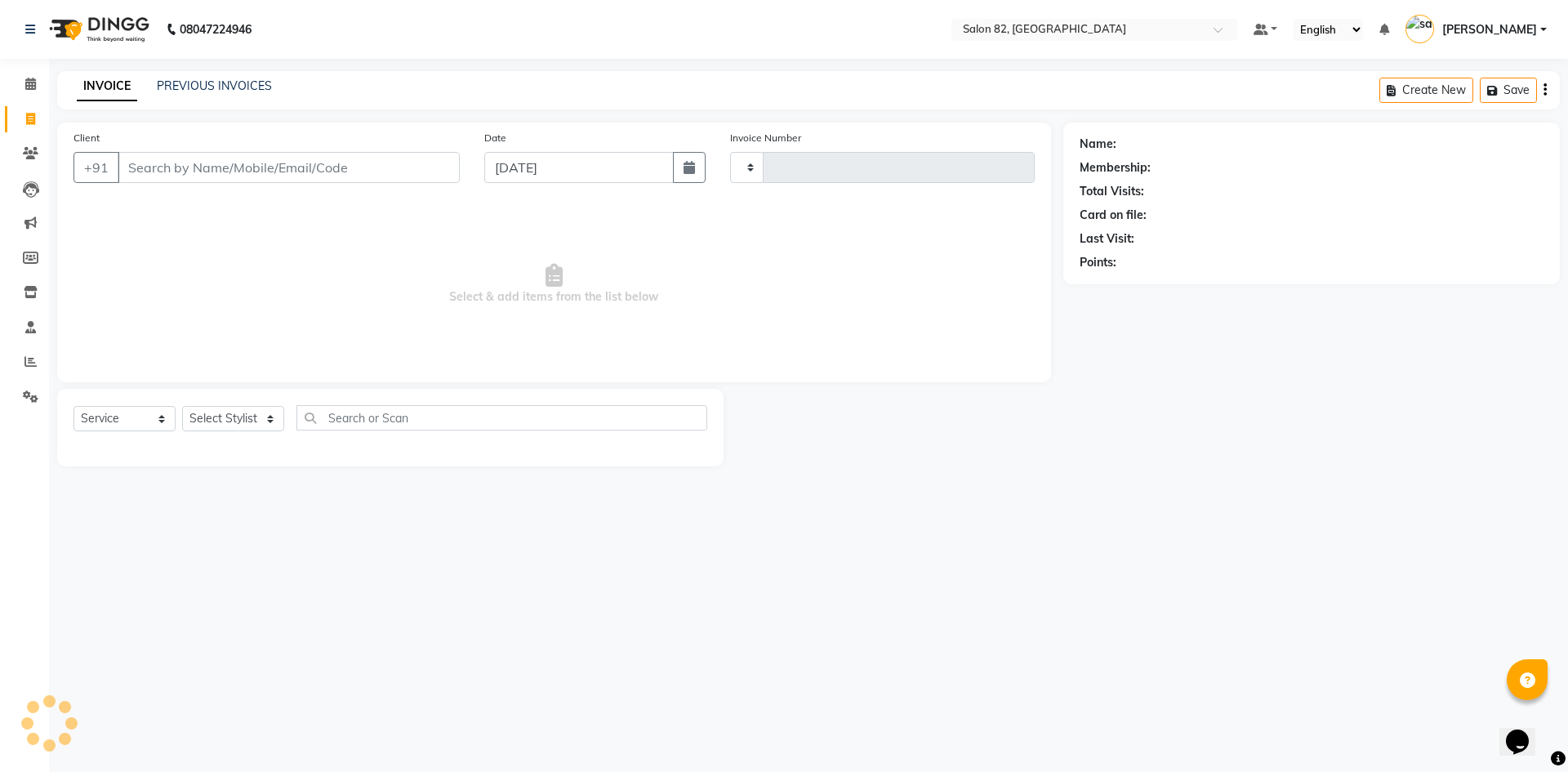
type input "0438"
select select "8702"
click at [298, 169] on input "Client" at bounding box center [288, 167] width 342 height 31
click at [333, 184] on div "Client +91 98" at bounding box center [266, 162] width 410 height 67
click at [331, 184] on div "Client +91 98" at bounding box center [266, 162] width 410 height 67
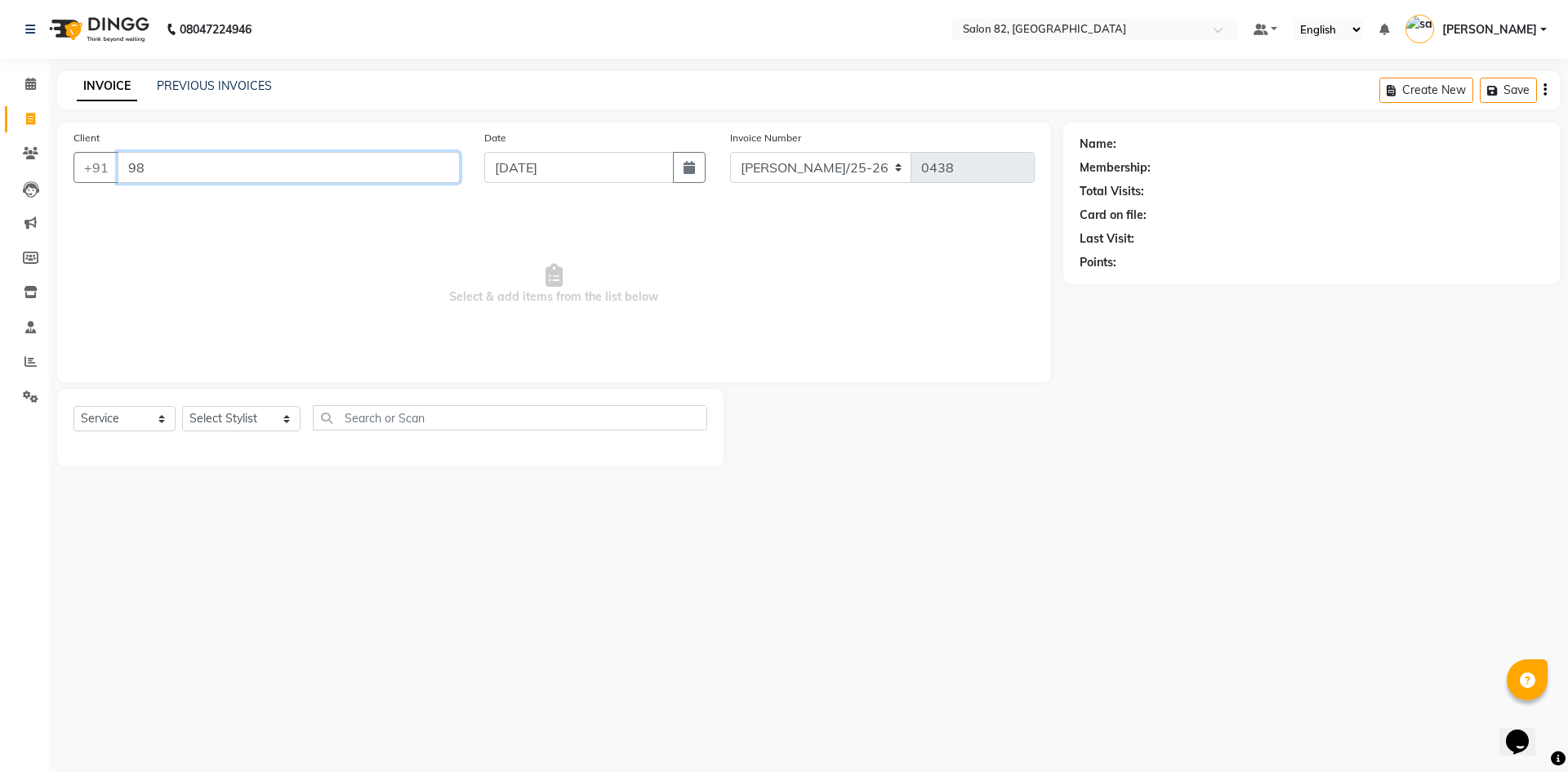
click at [429, 160] on input "98" at bounding box center [288, 167] width 342 height 31
click at [249, 170] on input "98" at bounding box center [288, 167] width 342 height 31
type input "9875360121"
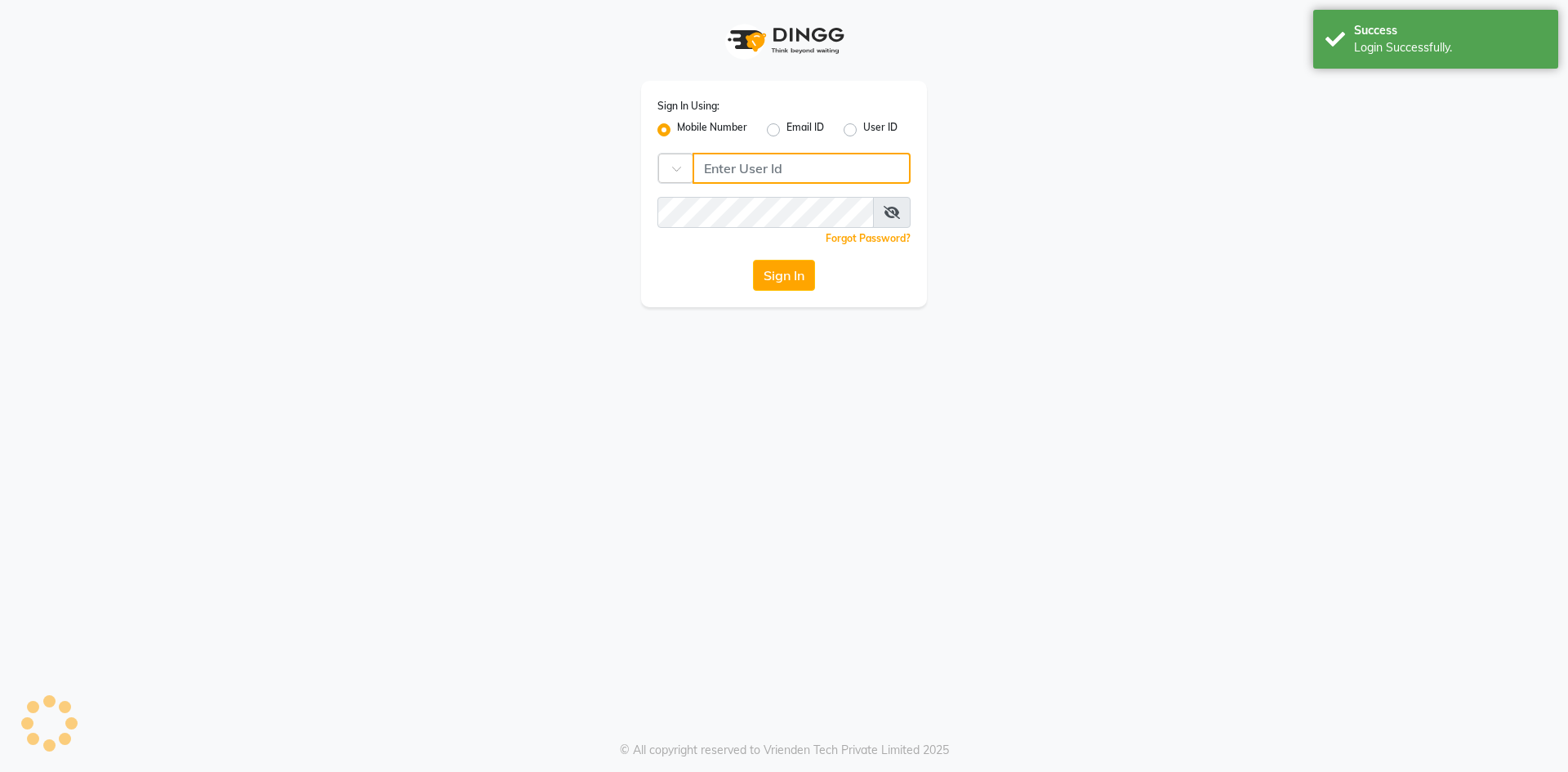
type input "8638148837"
click at [763, 274] on button "Sign In" at bounding box center [784, 275] width 62 height 31
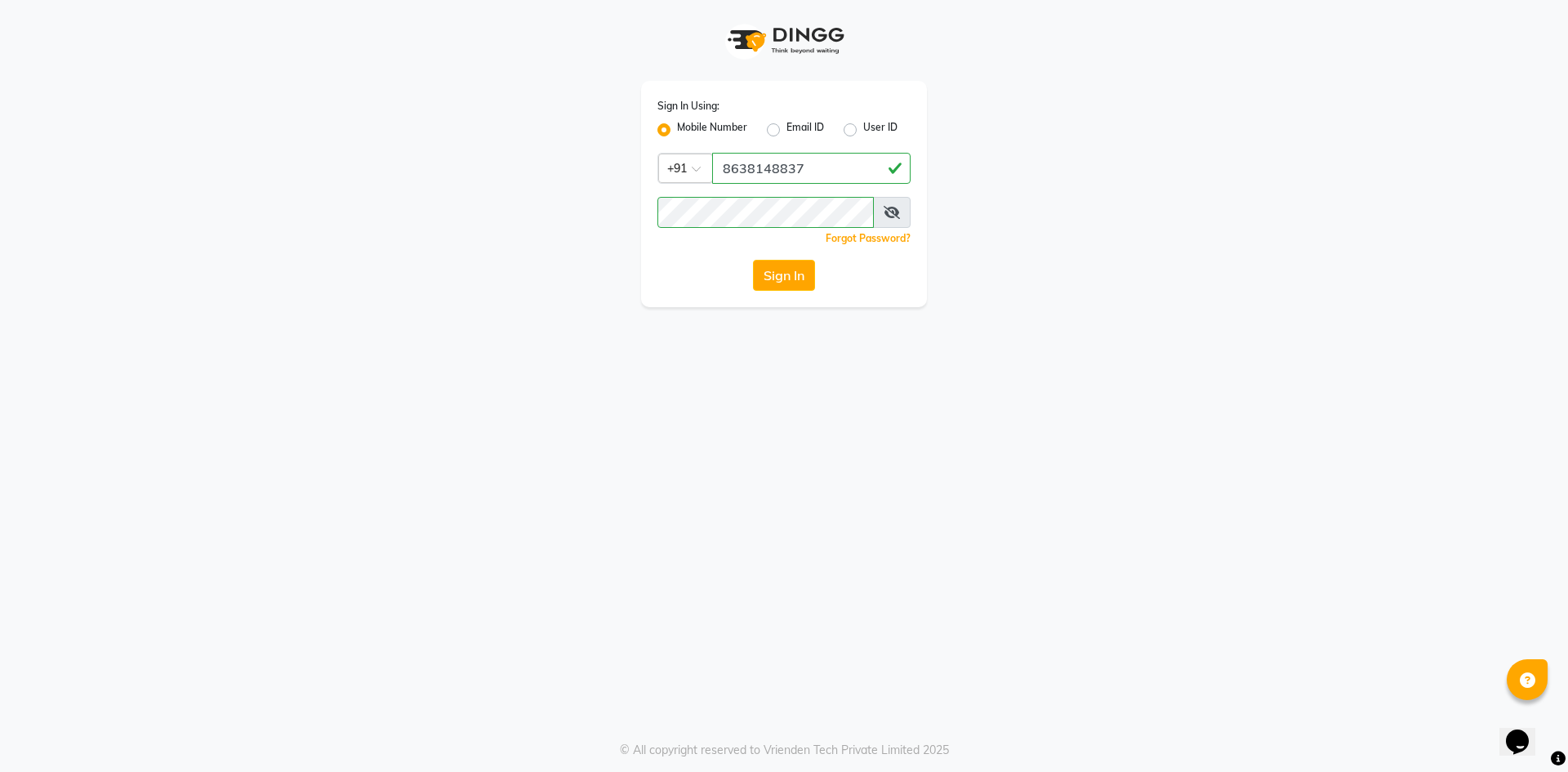
click at [774, 266] on button "Sign In" at bounding box center [784, 275] width 62 height 31
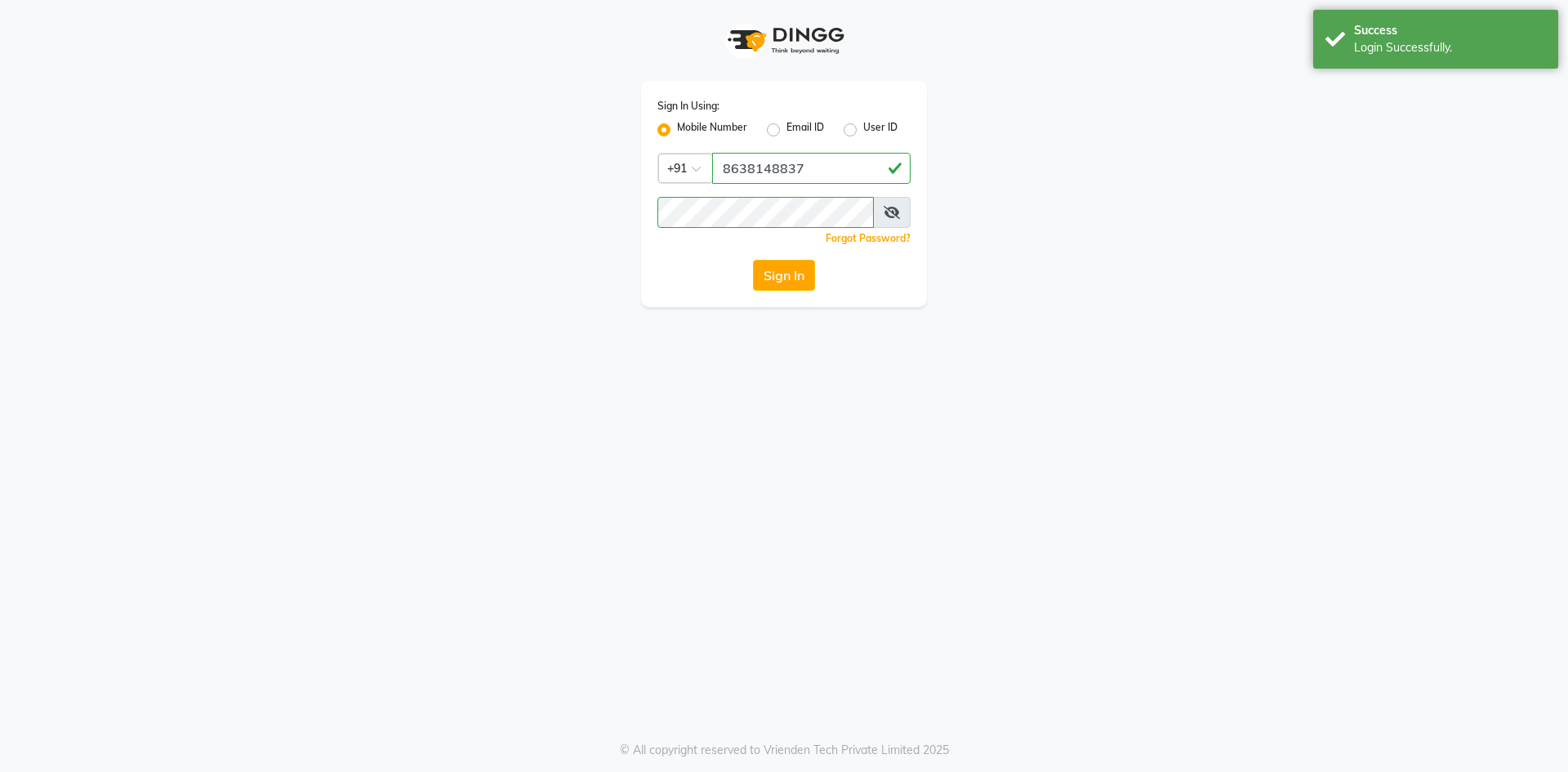
select select "service"
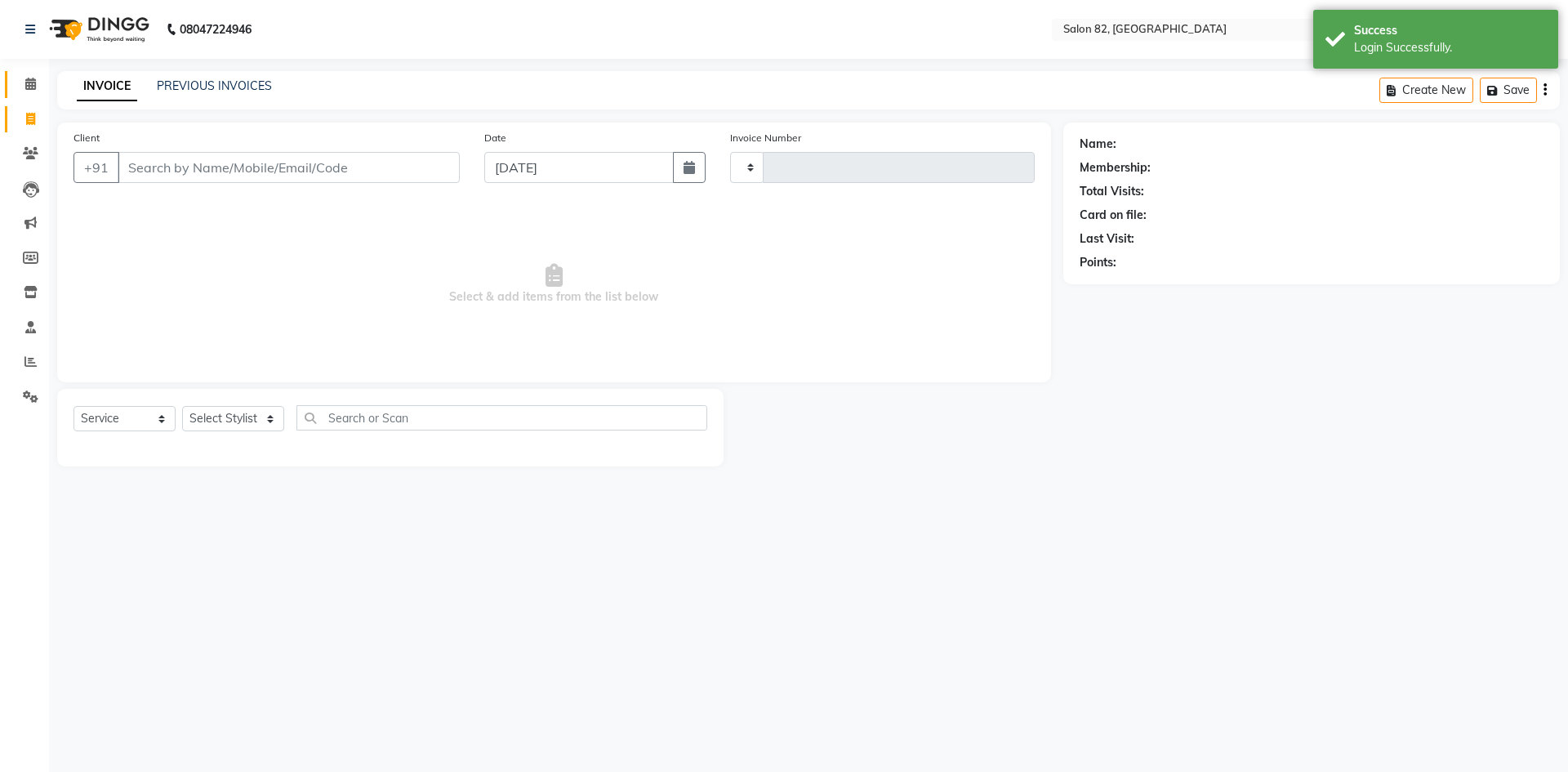
select select "en"
type input "0438"
select select "8702"
click at [36, 81] on icon at bounding box center [31, 84] width 11 height 12
